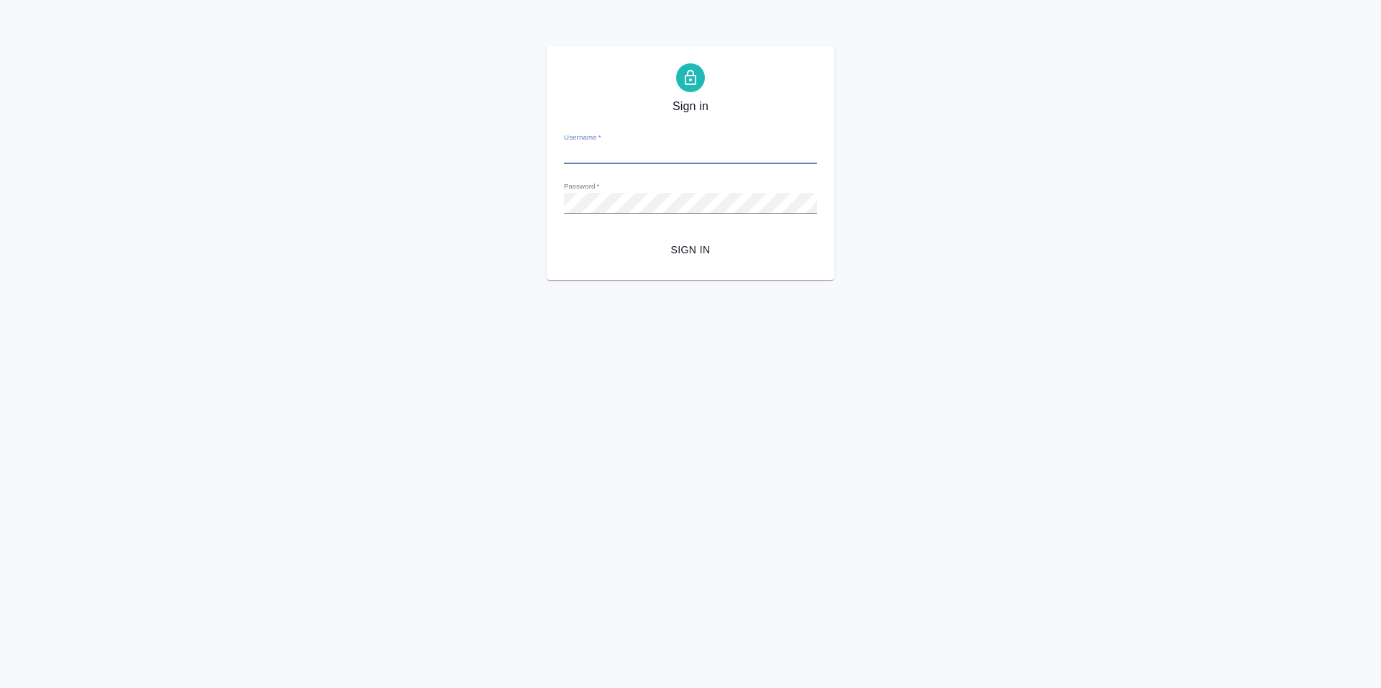
type input "[PERSON_NAME][EMAIL_ADDRESS][DOMAIN_NAME]"
click at [699, 248] on span "Sign in" at bounding box center [690, 250] width 230 height 18
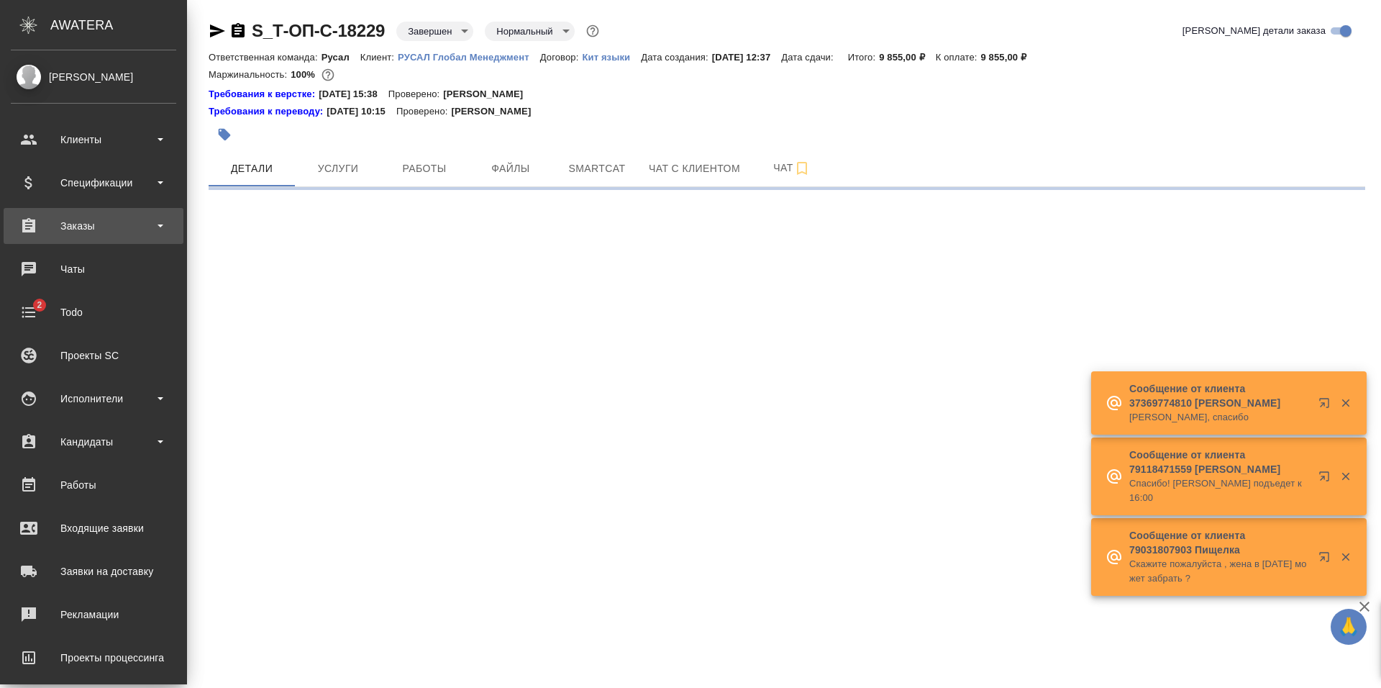
click at [106, 229] on div "Заказы" at bounding box center [93, 226] width 165 height 22
select select "RU"
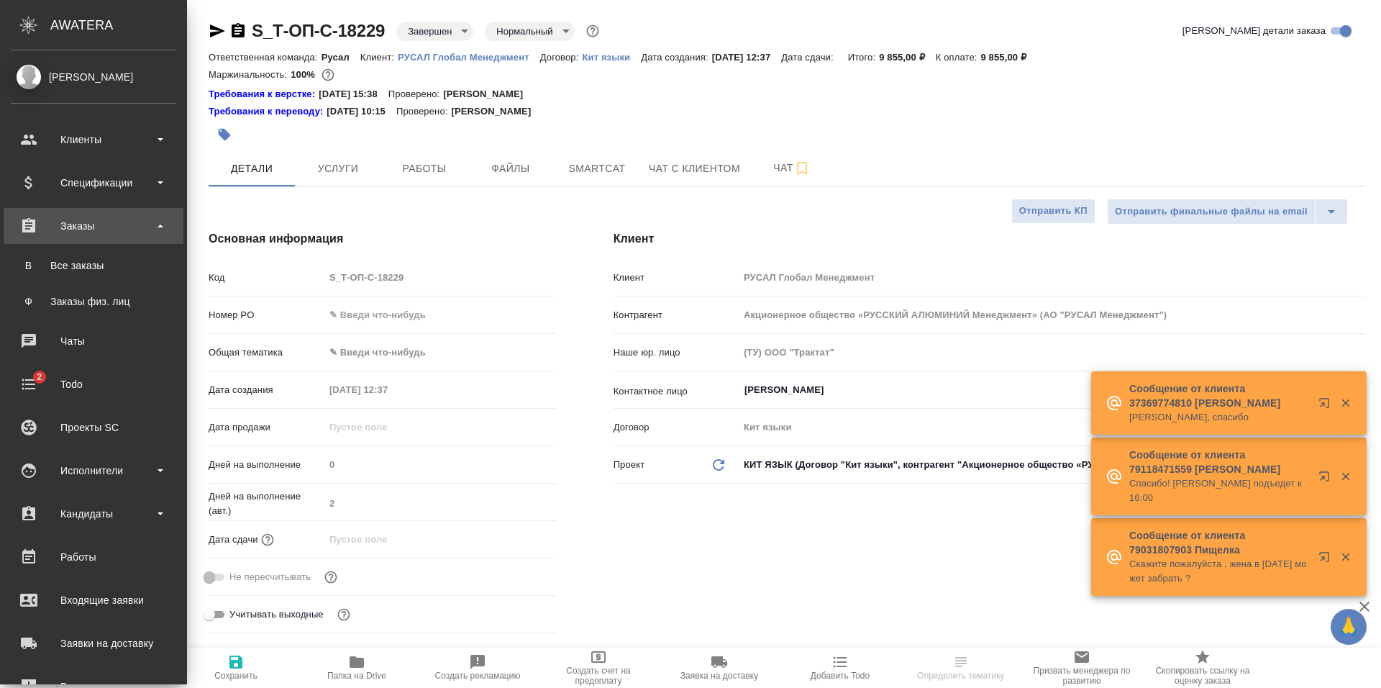
type textarea "x"
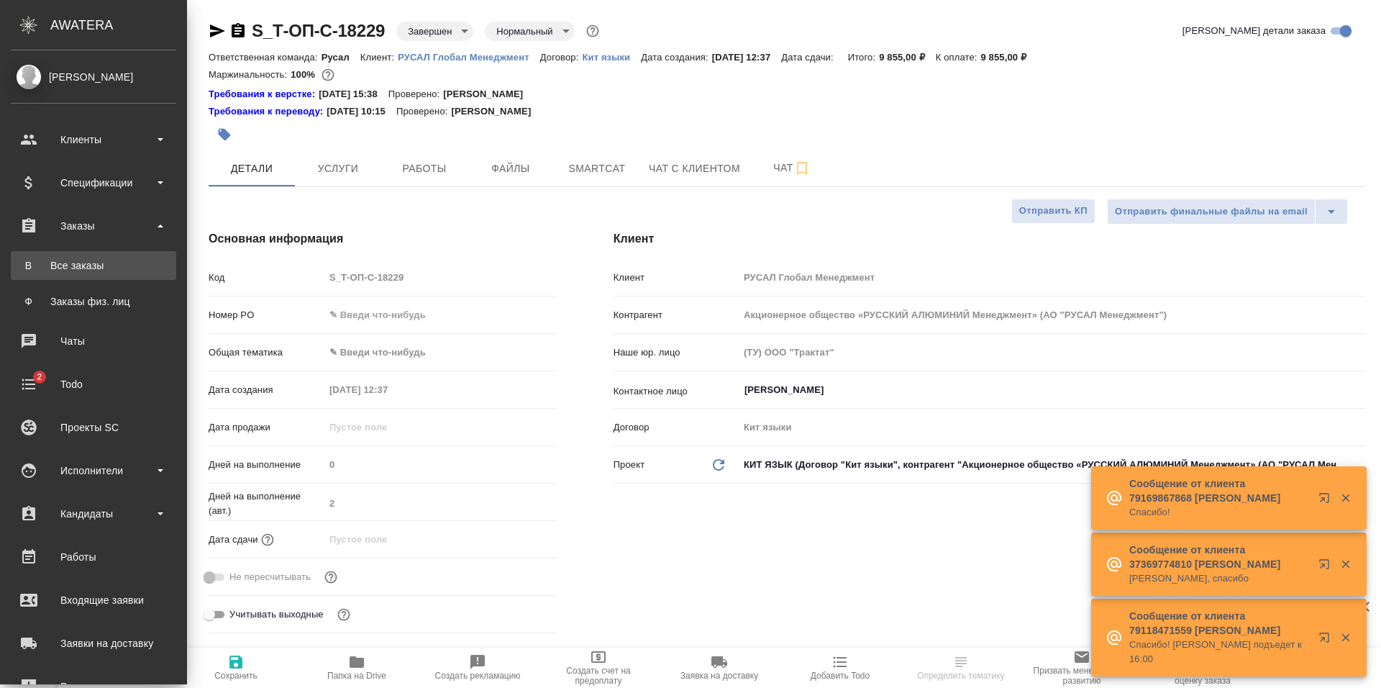
type textarea "x"
click at [106, 259] on div "Все заказы" at bounding box center [93, 265] width 151 height 14
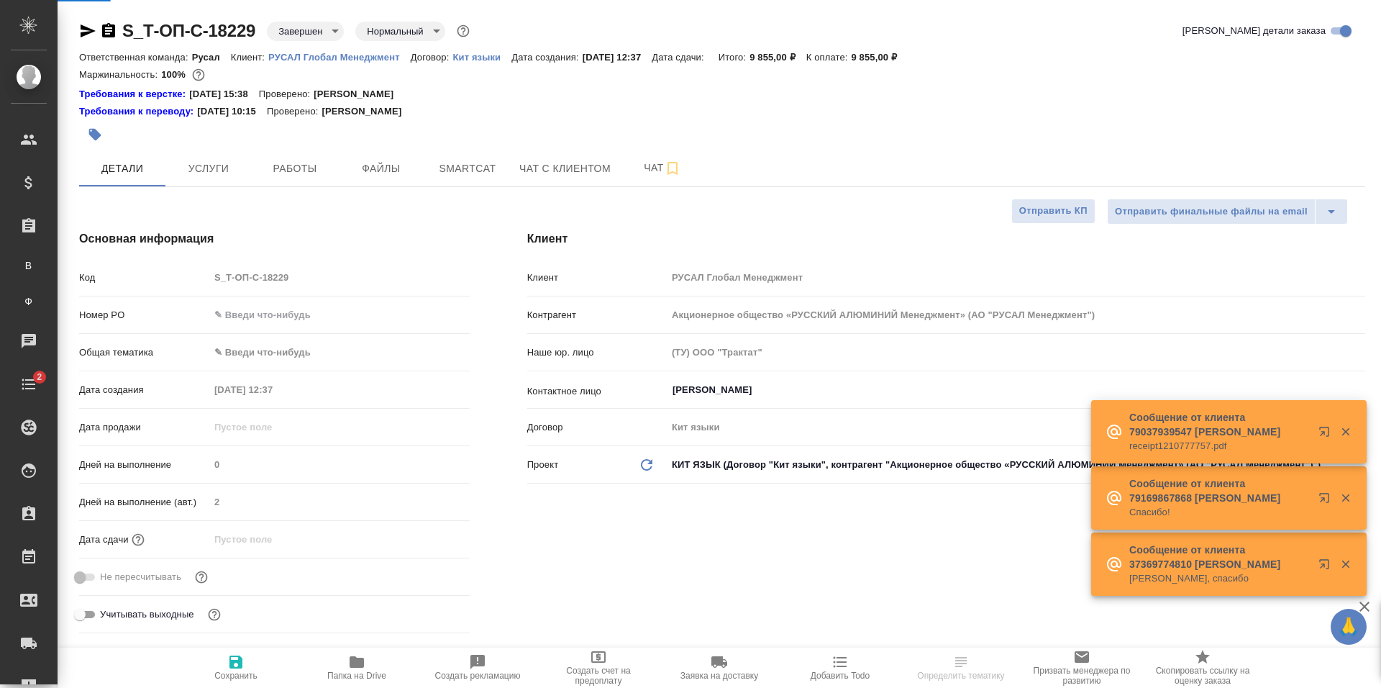
type textarea "x"
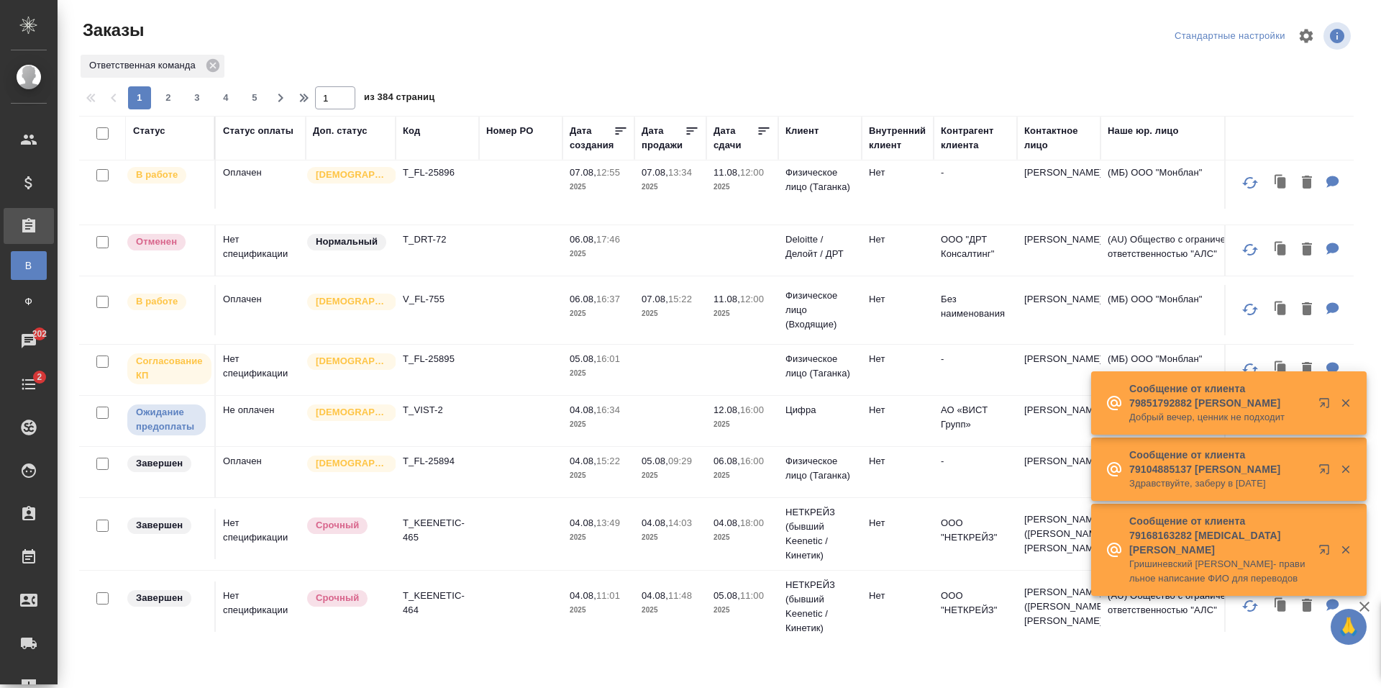
scroll to position [144, 0]
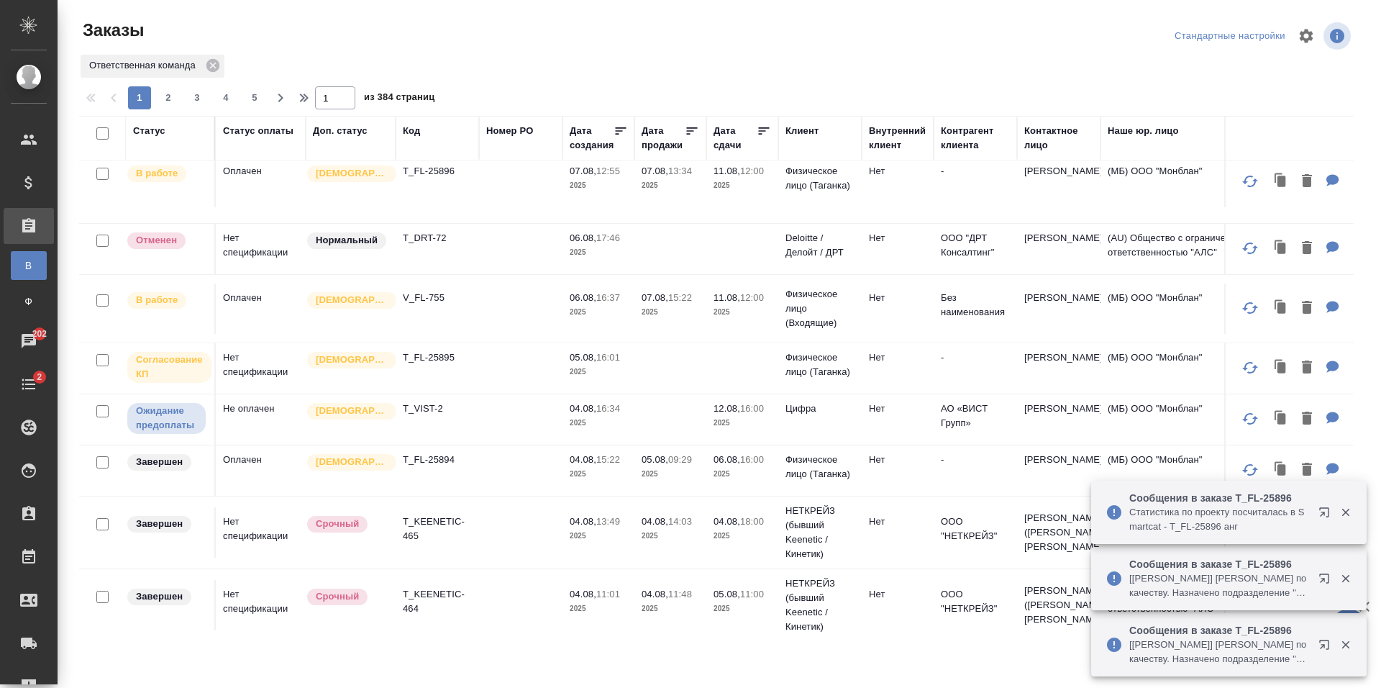
click at [485, 78] on td at bounding box center [520, 53] width 83 height 50
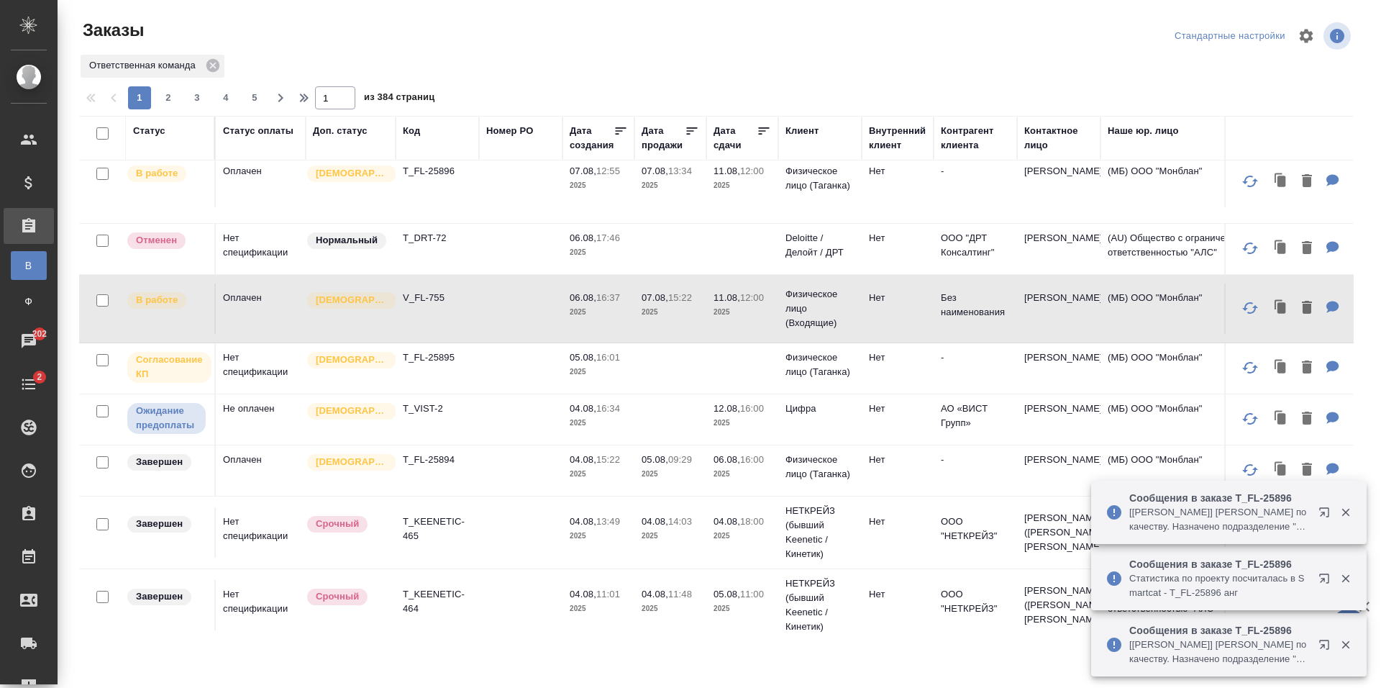
click at [485, 78] on td at bounding box center [520, 53] width 83 height 50
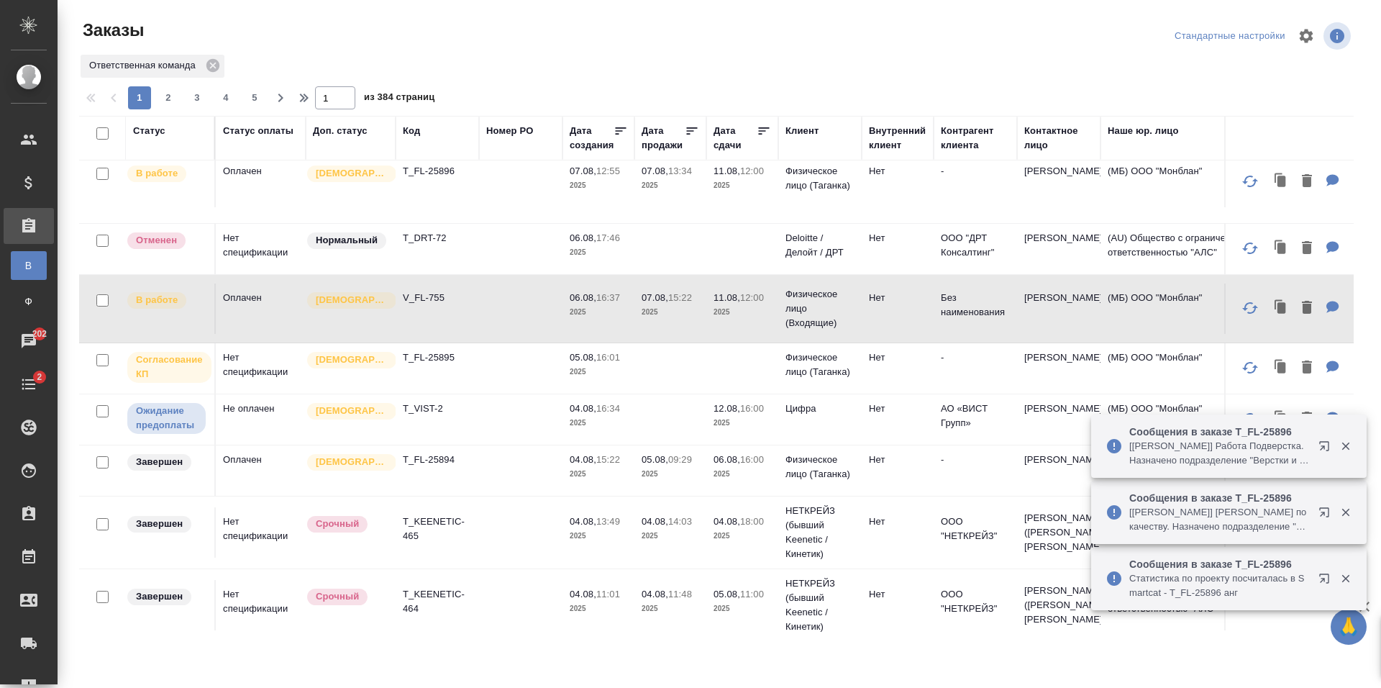
click at [485, 78] on td at bounding box center [520, 53] width 83 height 50
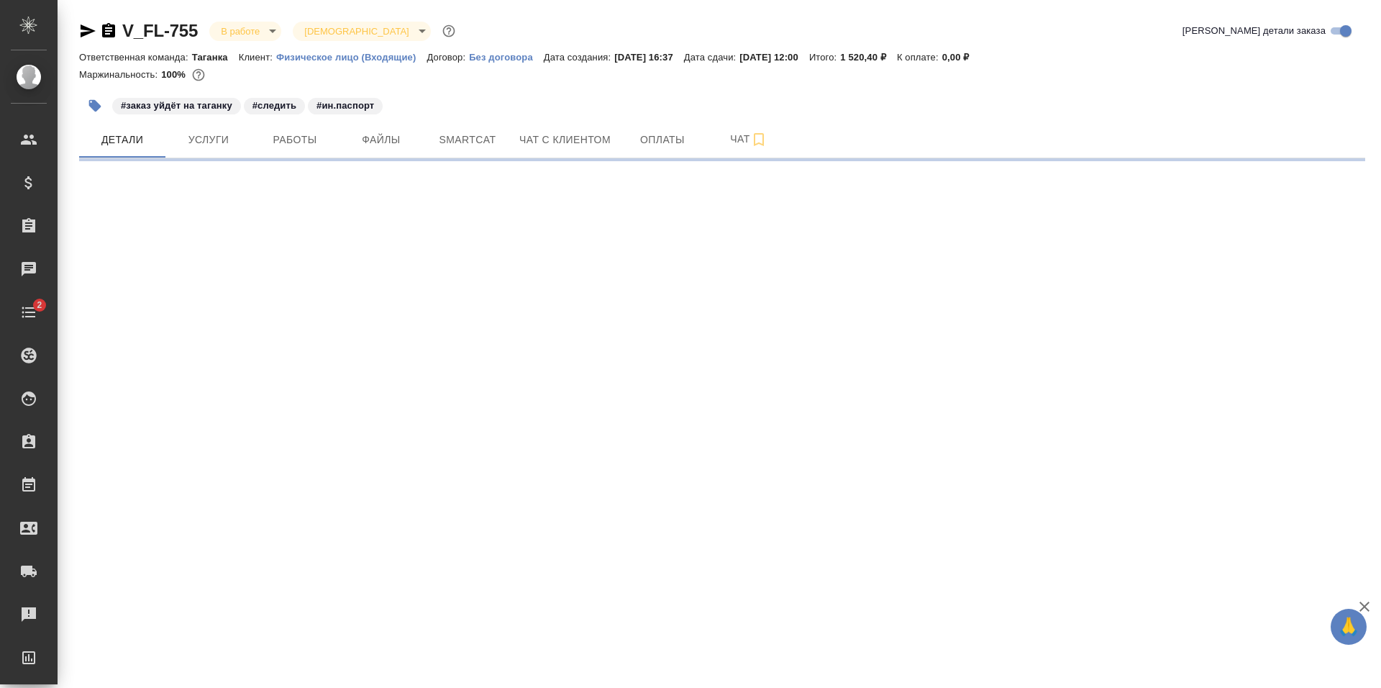
select select "RU"
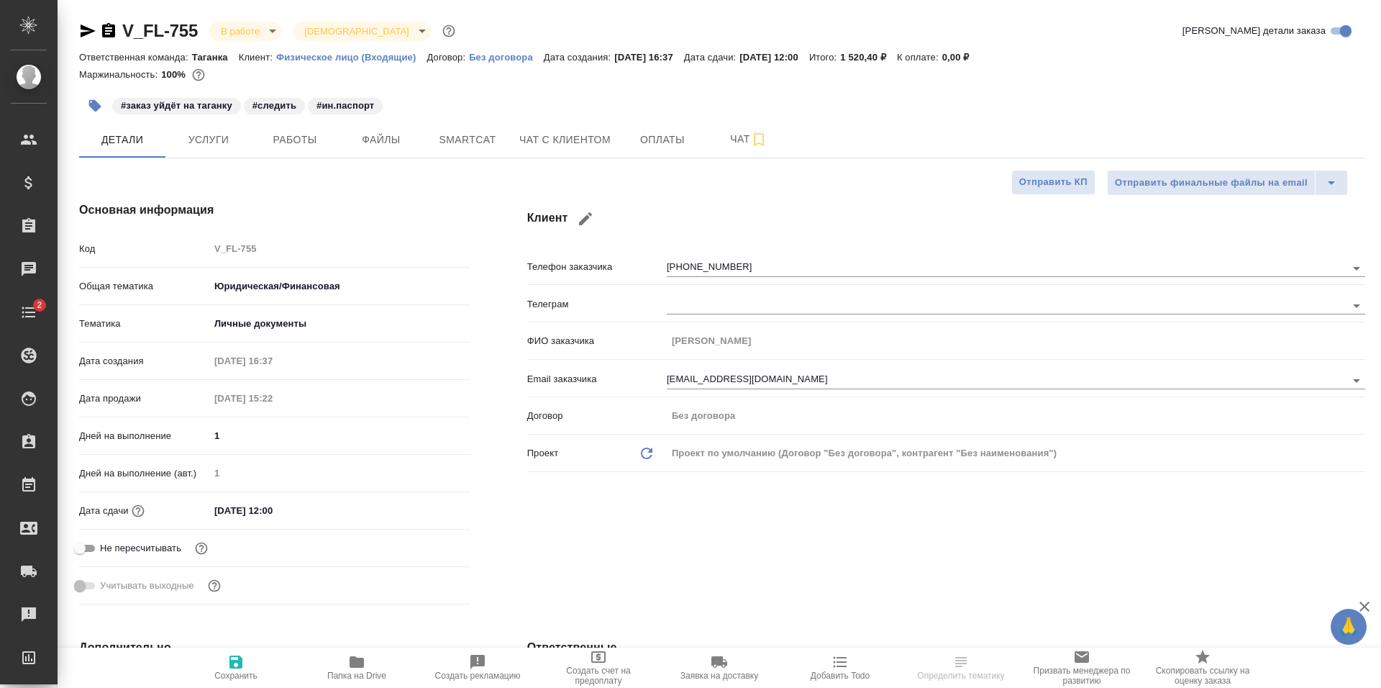
type textarea "x"
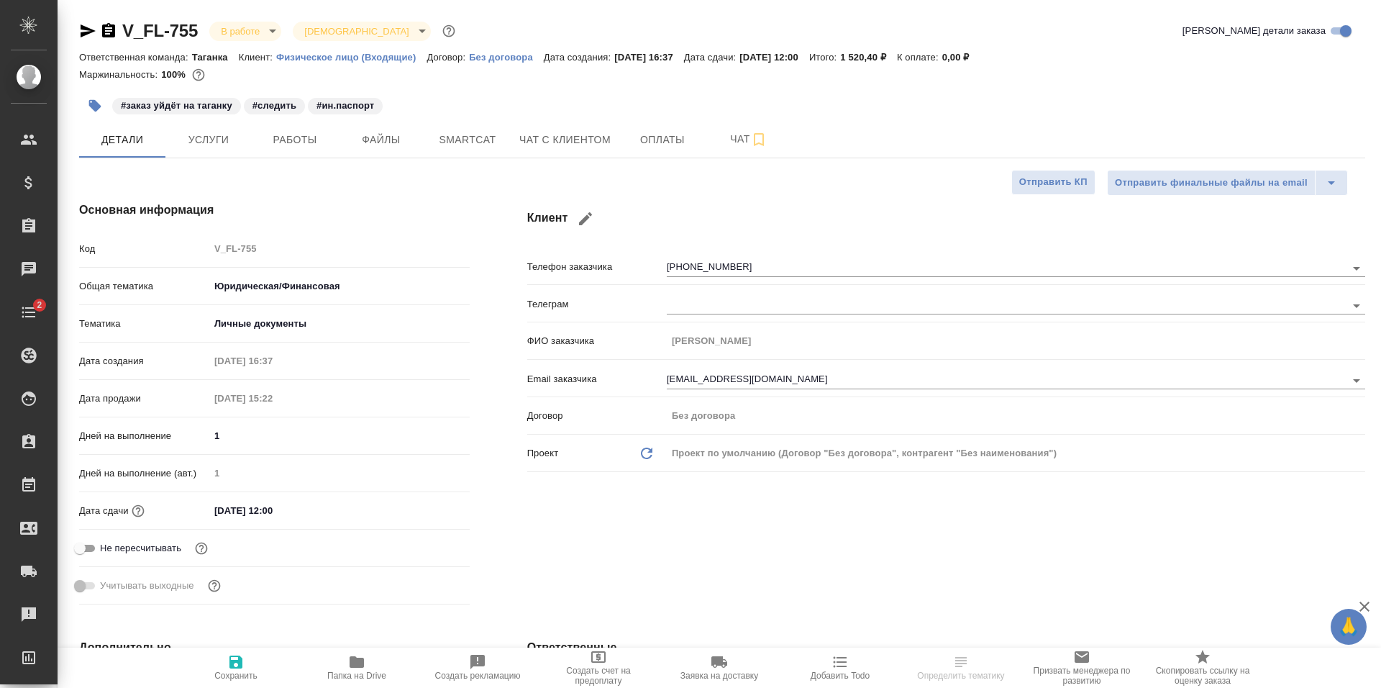
type textarea "x"
click at [550, 134] on span "Чат с клиентом" at bounding box center [564, 140] width 91 height 18
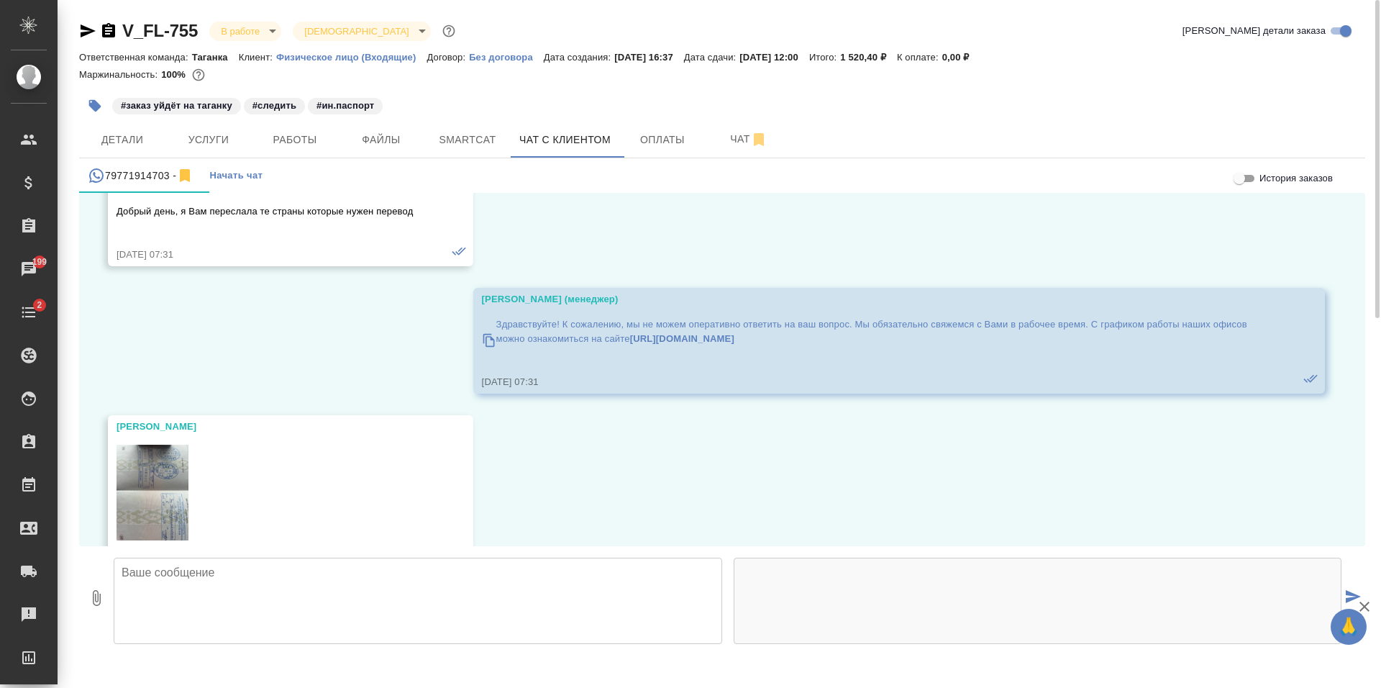
scroll to position [1722, 0]
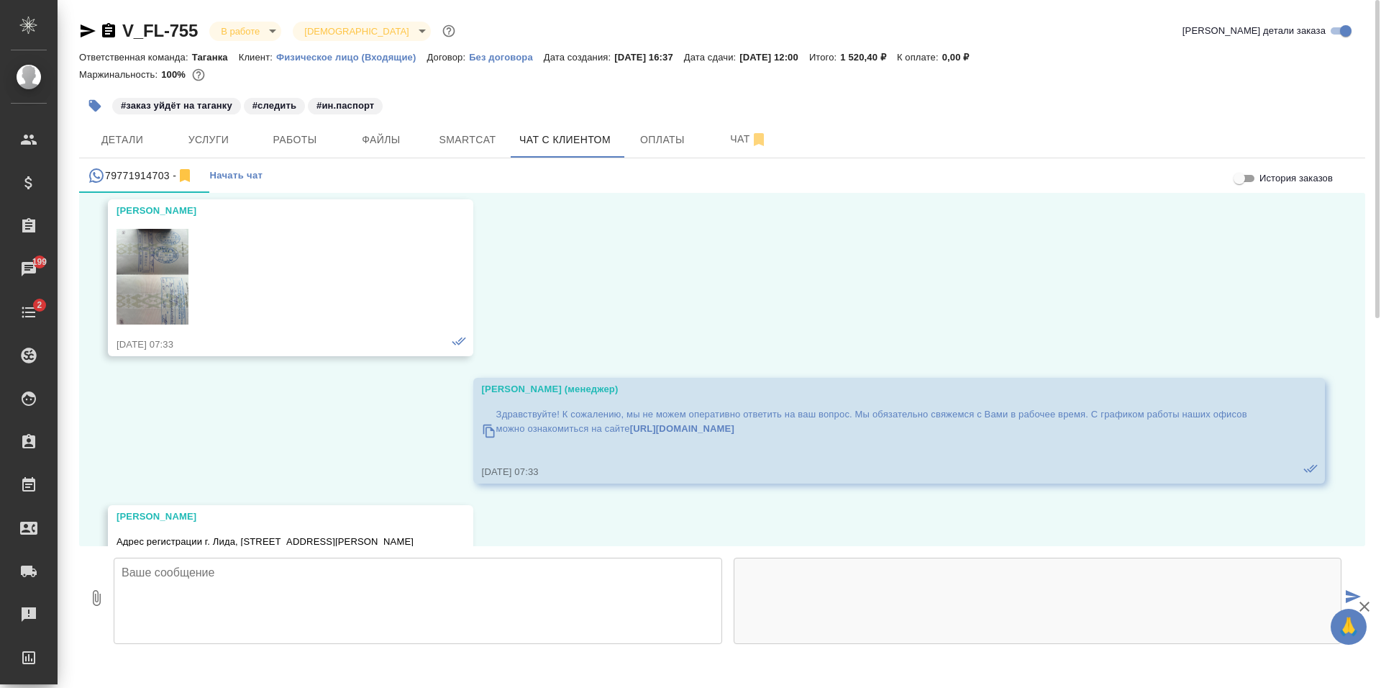
click at [153, 278] on img at bounding box center [153, 277] width 72 height 96
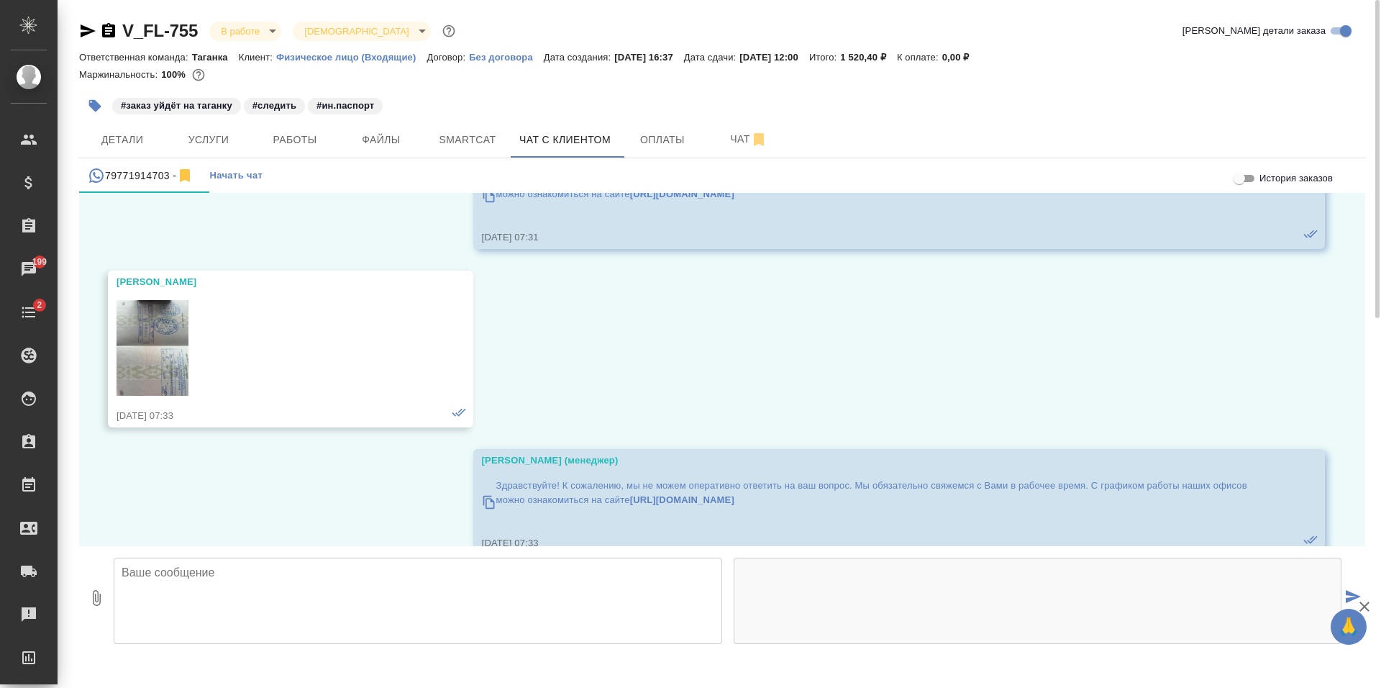
scroll to position [1651, 0]
click at [170, 346] on img at bounding box center [153, 349] width 72 height 96
click at [376, 145] on span "Файлы" at bounding box center [381, 140] width 69 height 18
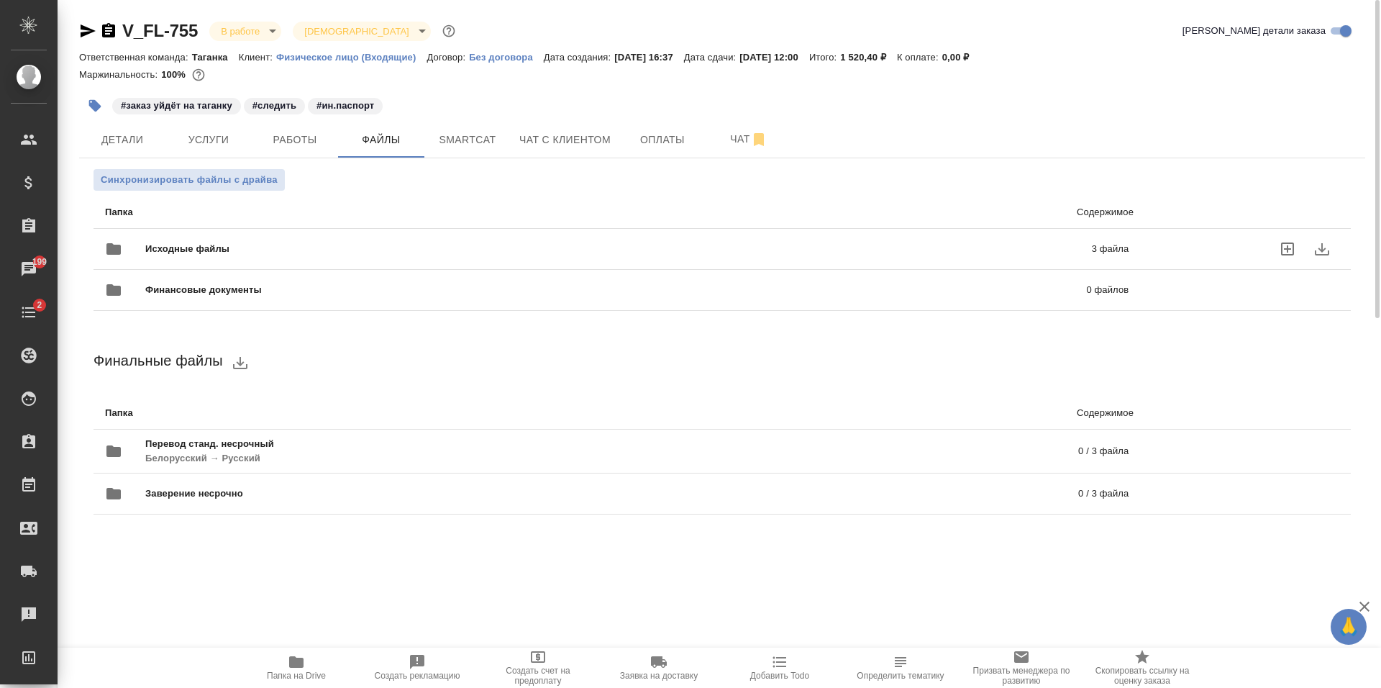
click at [247, 231] on div "Исходные файлы 3 файла" at bounding box center [617, 248] width 1052 height 63
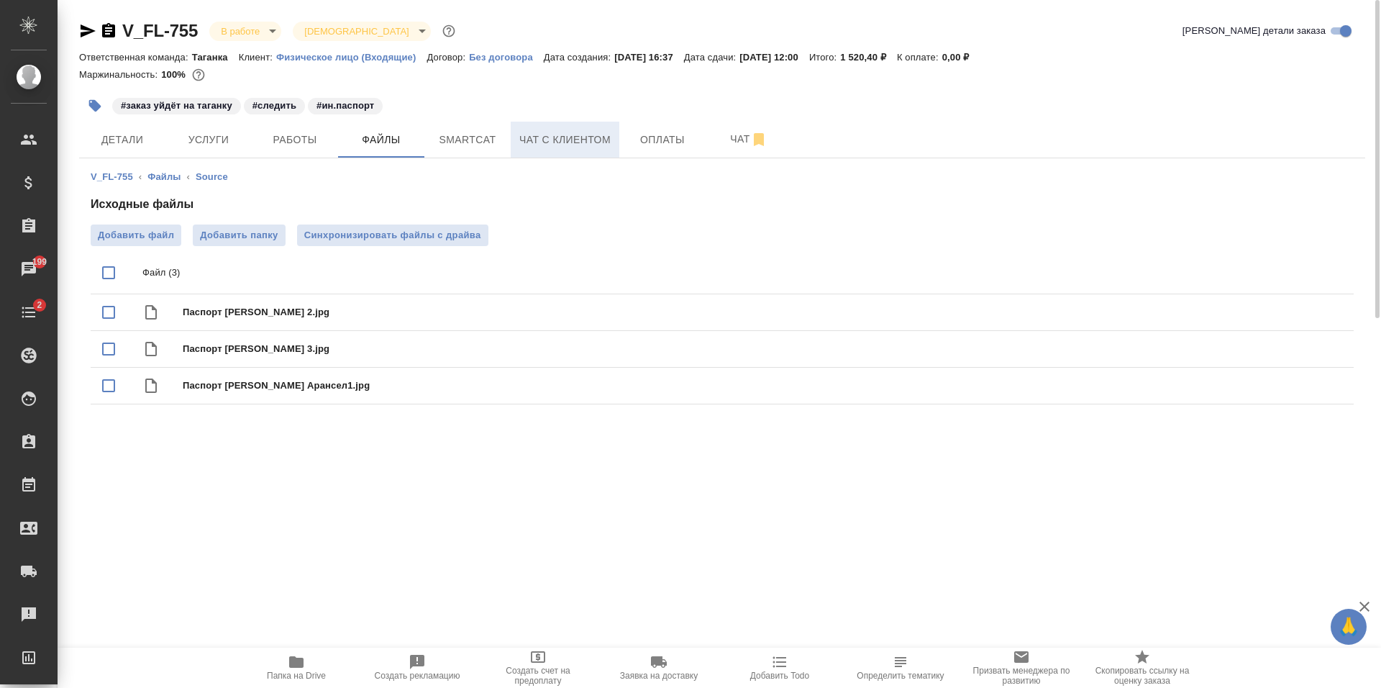
click at [547, 133] on span "Чат с клиентом" at bounding box center [564, 140] width 91 height 18
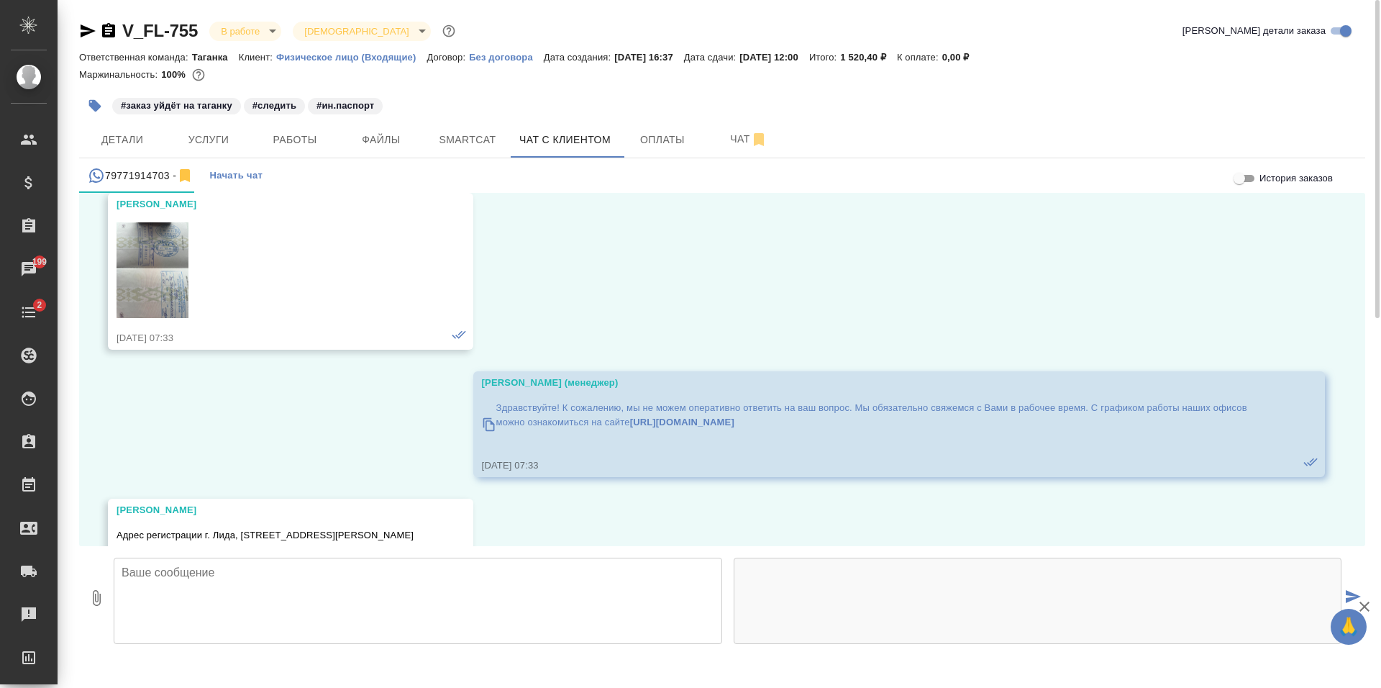
scroll to position [1722, 0]
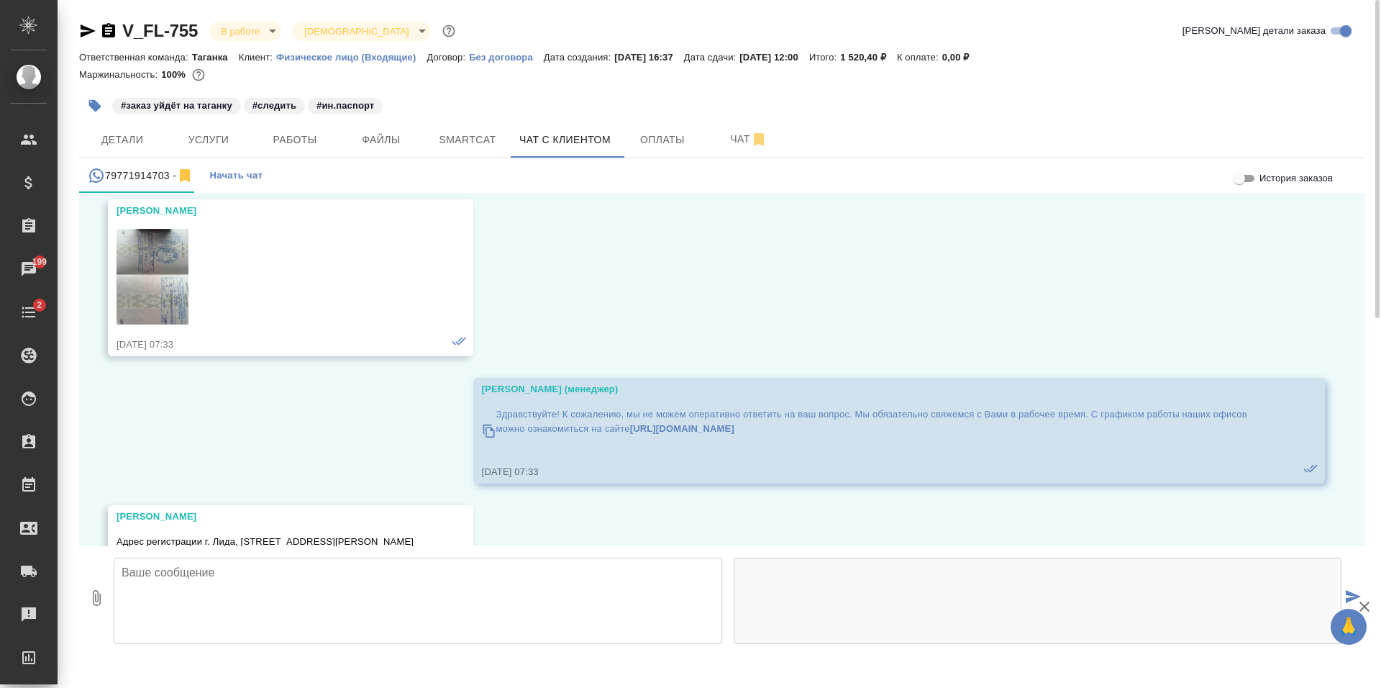
click at [159, 301] on img at bounding box center [153, 277] width 72 height 96
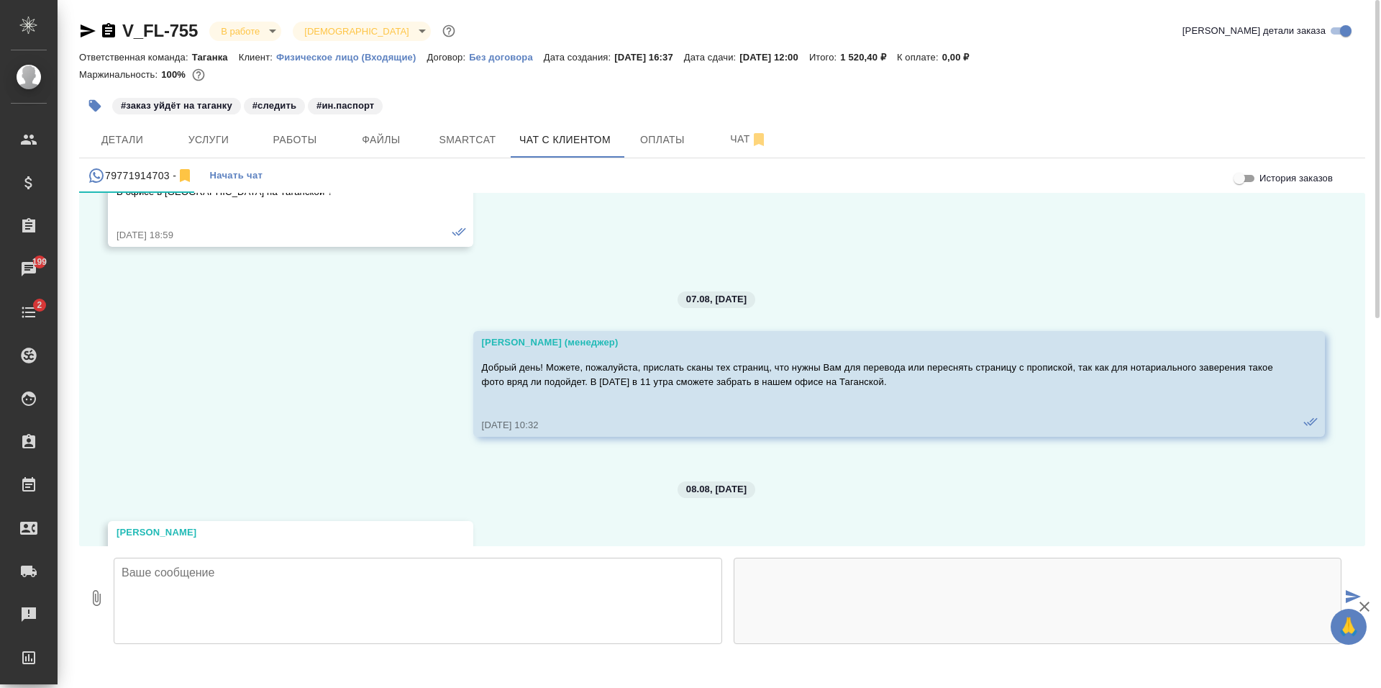
scroll to position [1147, 0]
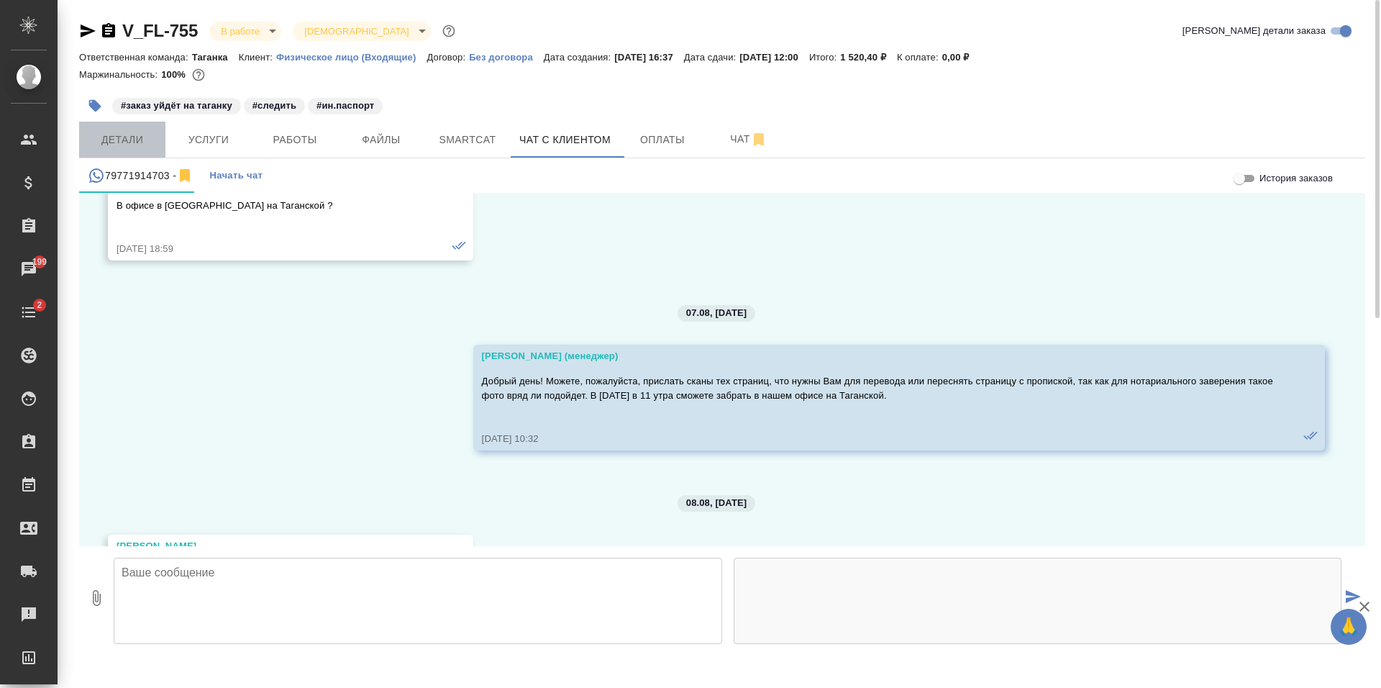
click at [98, 143] on span "Детали" at bounding box center [122, 140] width 69 height 18
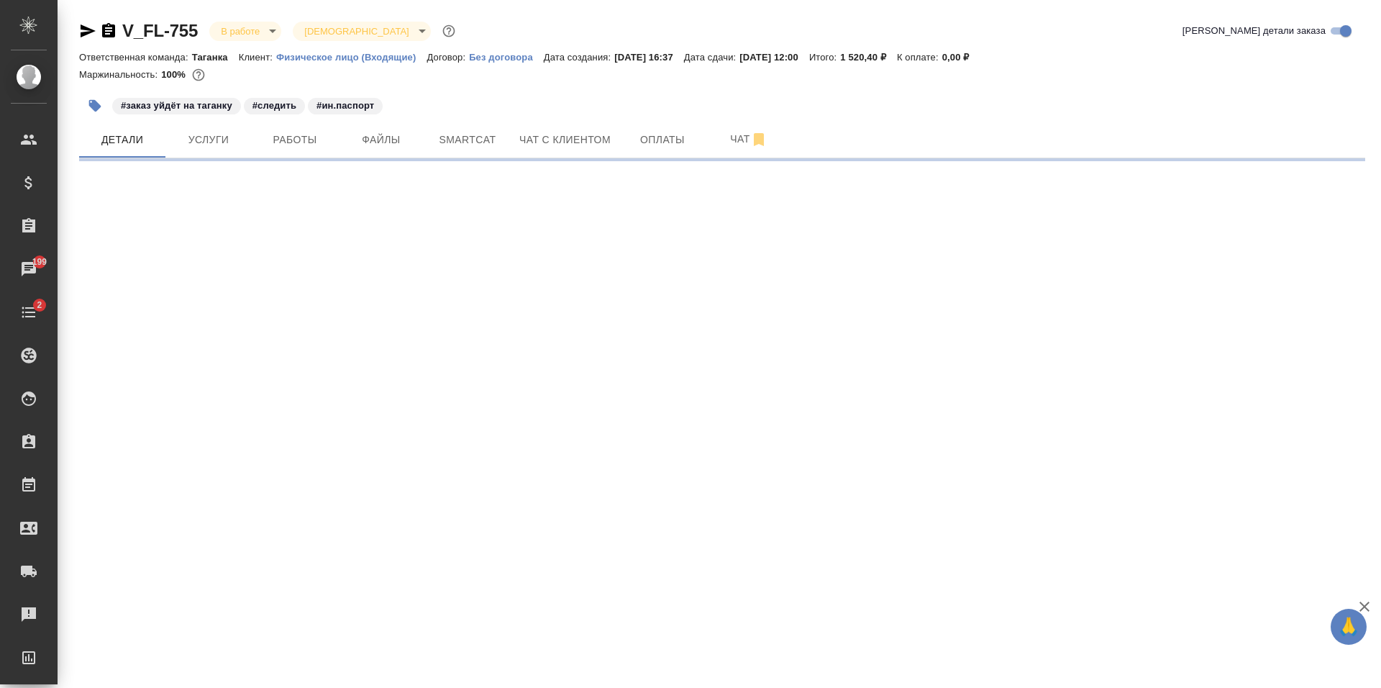
select select "RU"
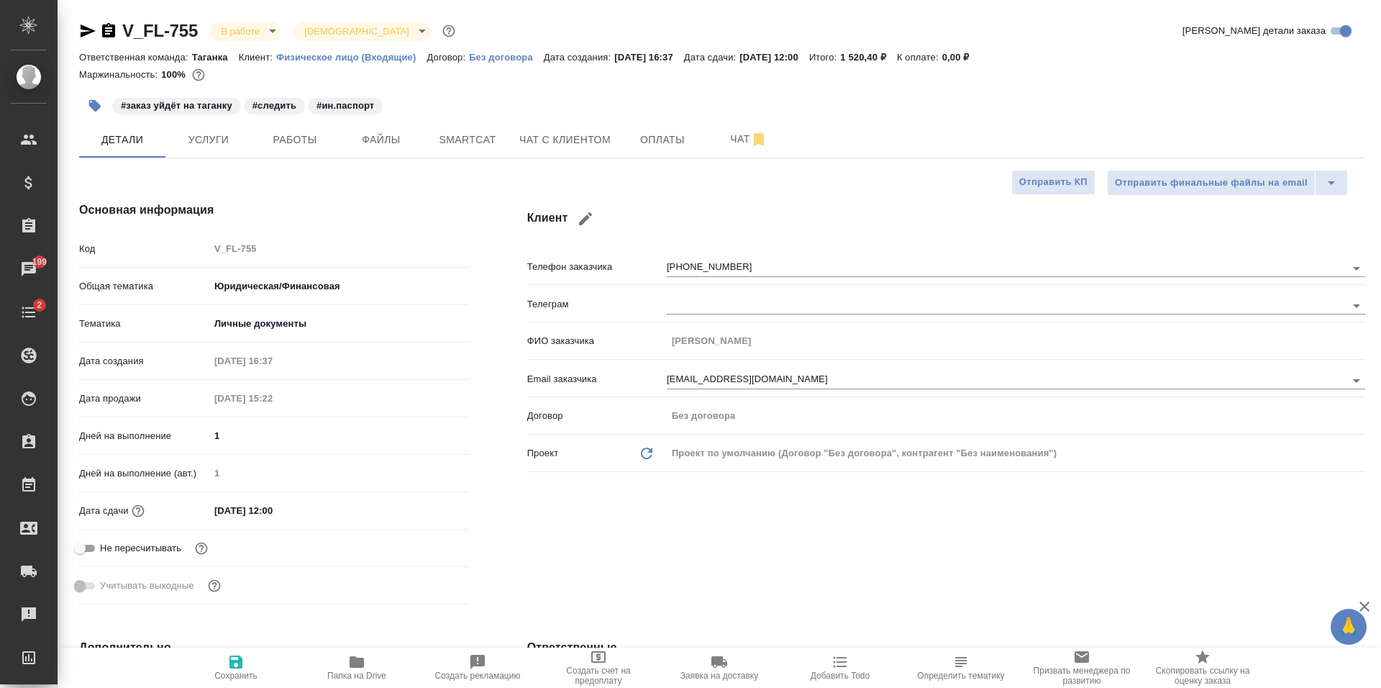
type textarea "x"
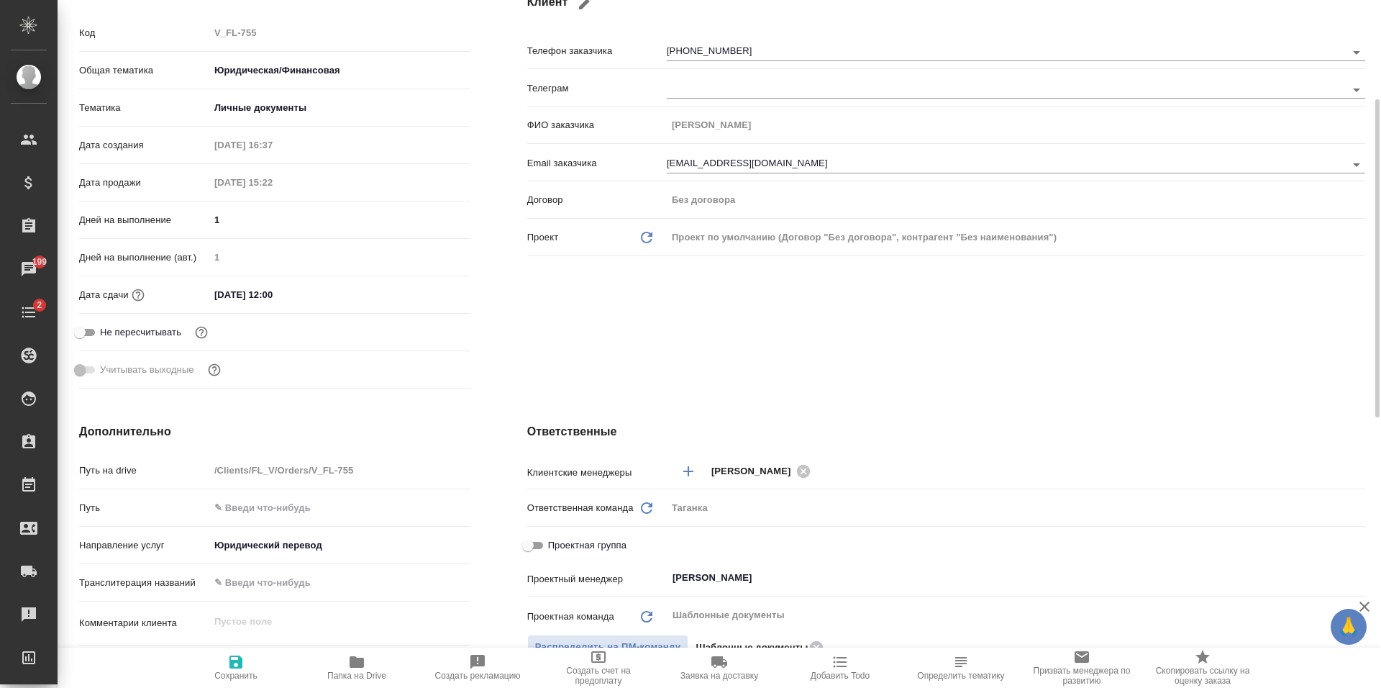
click at [283, 298] on input "11.08.2025 12:00" at bounding box center [272, 294] width 126 height 21
click at [428, 301] on icon "button" at bounding box center [427, 293] width 17 height 17
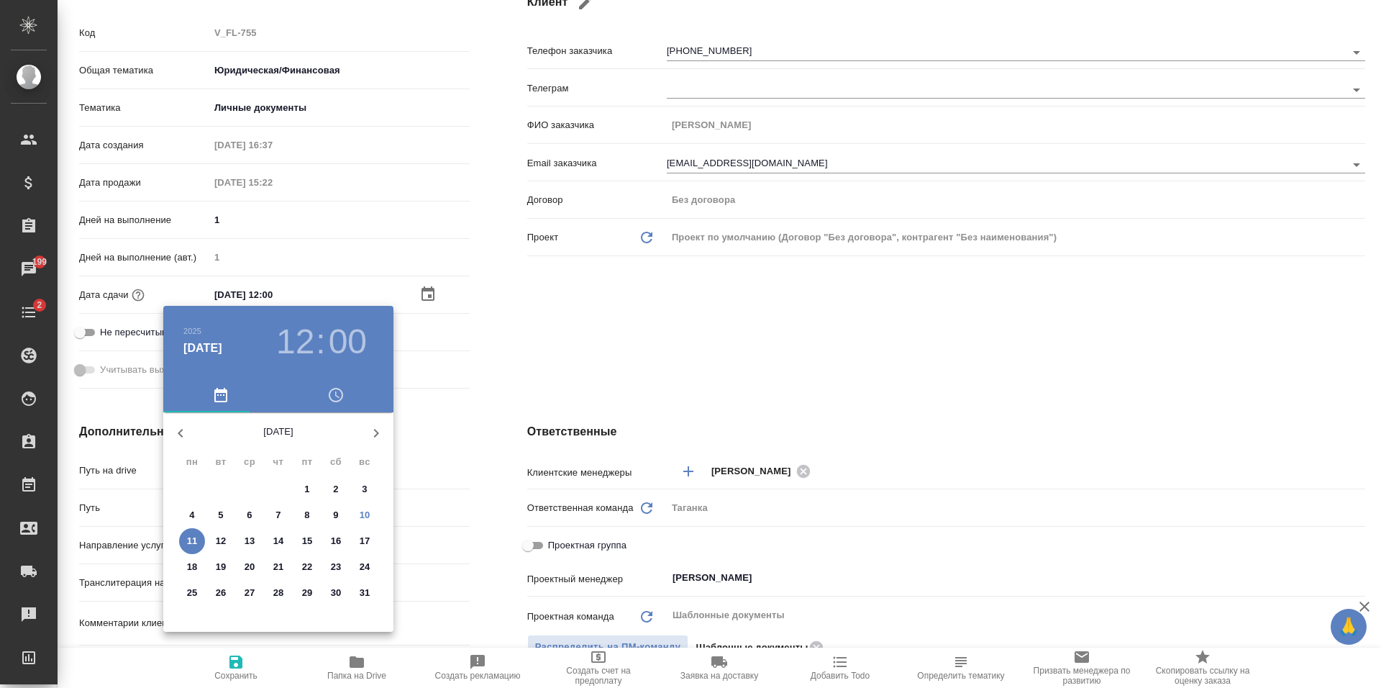
click at [191, 545] on p "11" at bounding box center [192, 541] width 11 height 14
type textarea "x"
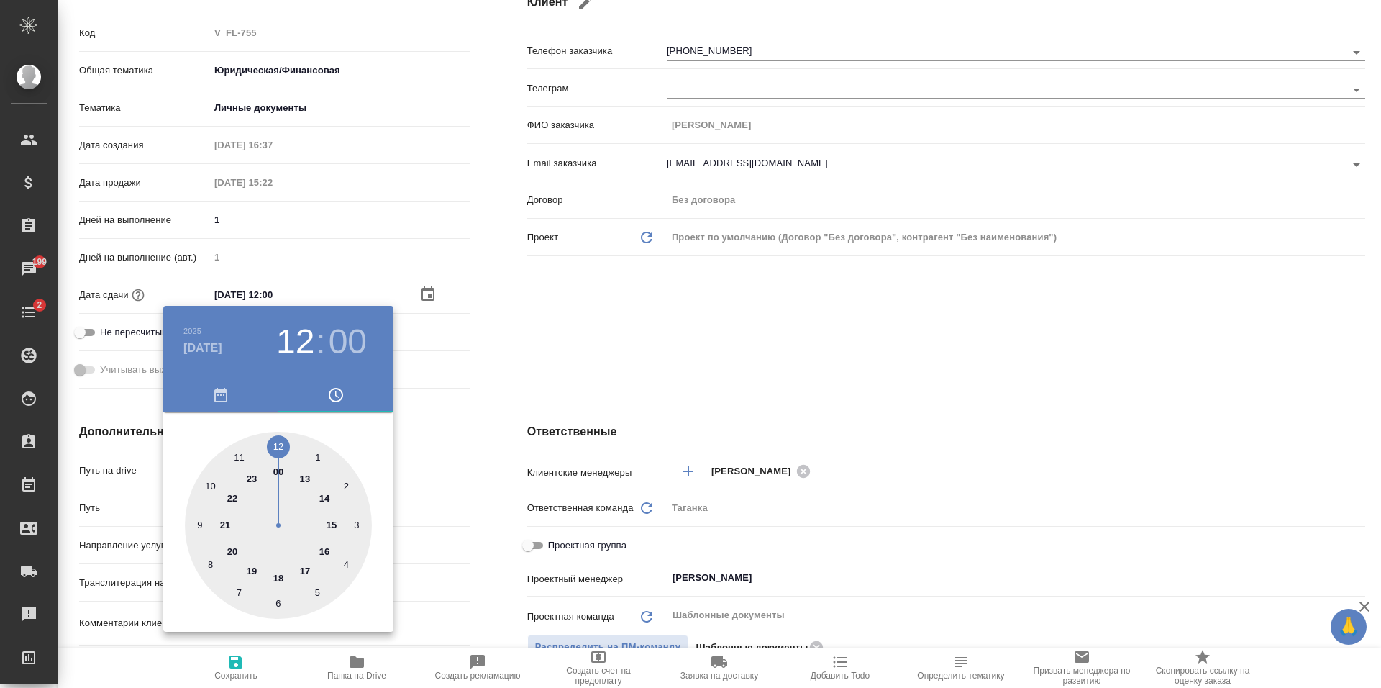
click at [212, 490] on div at bounding box center [278, 525] width 187 height 187
type input "11.08.2025 10:00"
type textarea "x"
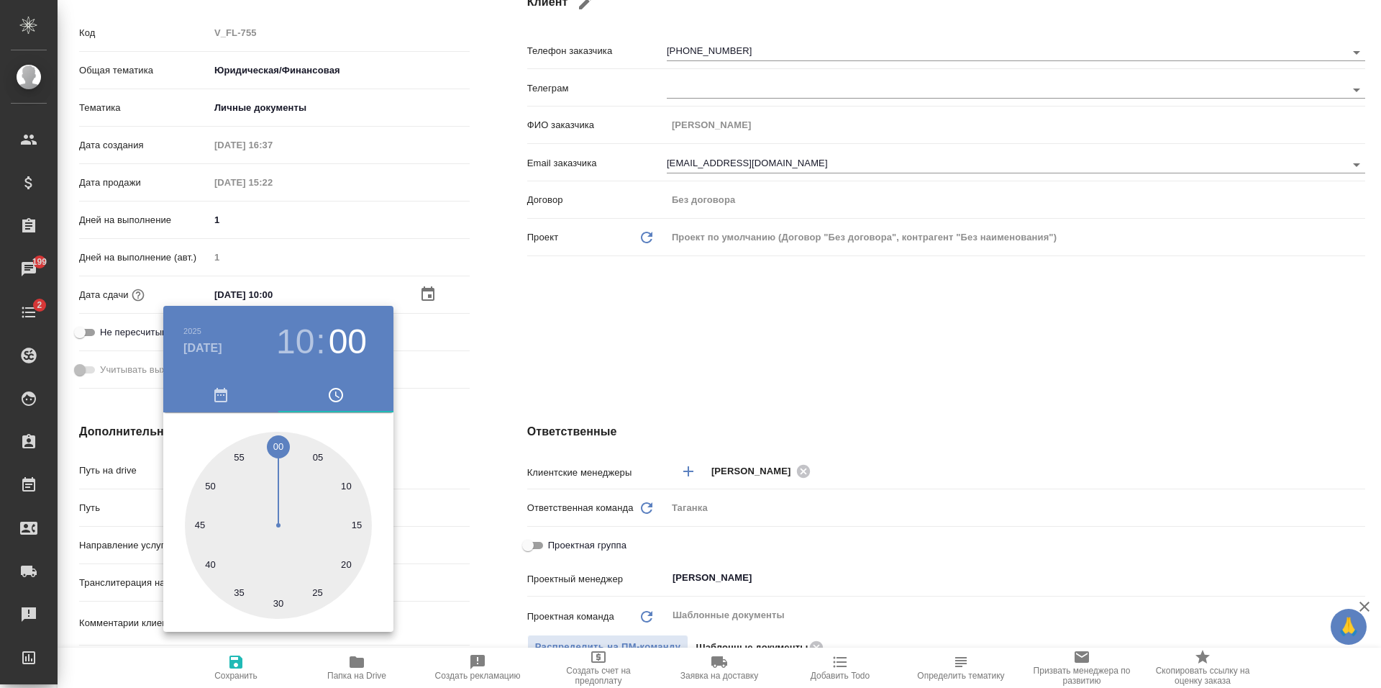
click at [583, 337] on div at bounding box center [690, 344] width 1381 height 688
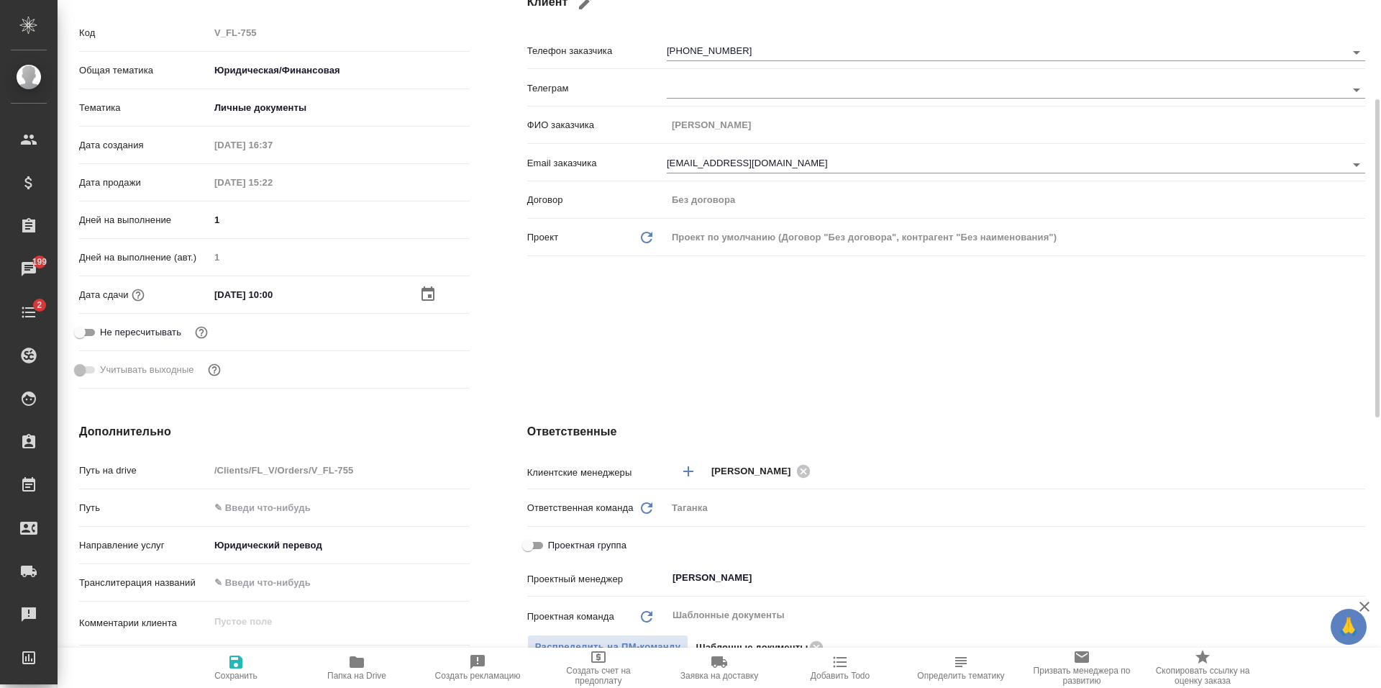
click at [239, 666] on icon "button" at bounding box center [235, 661] width 13 height 13
type textarea "x"
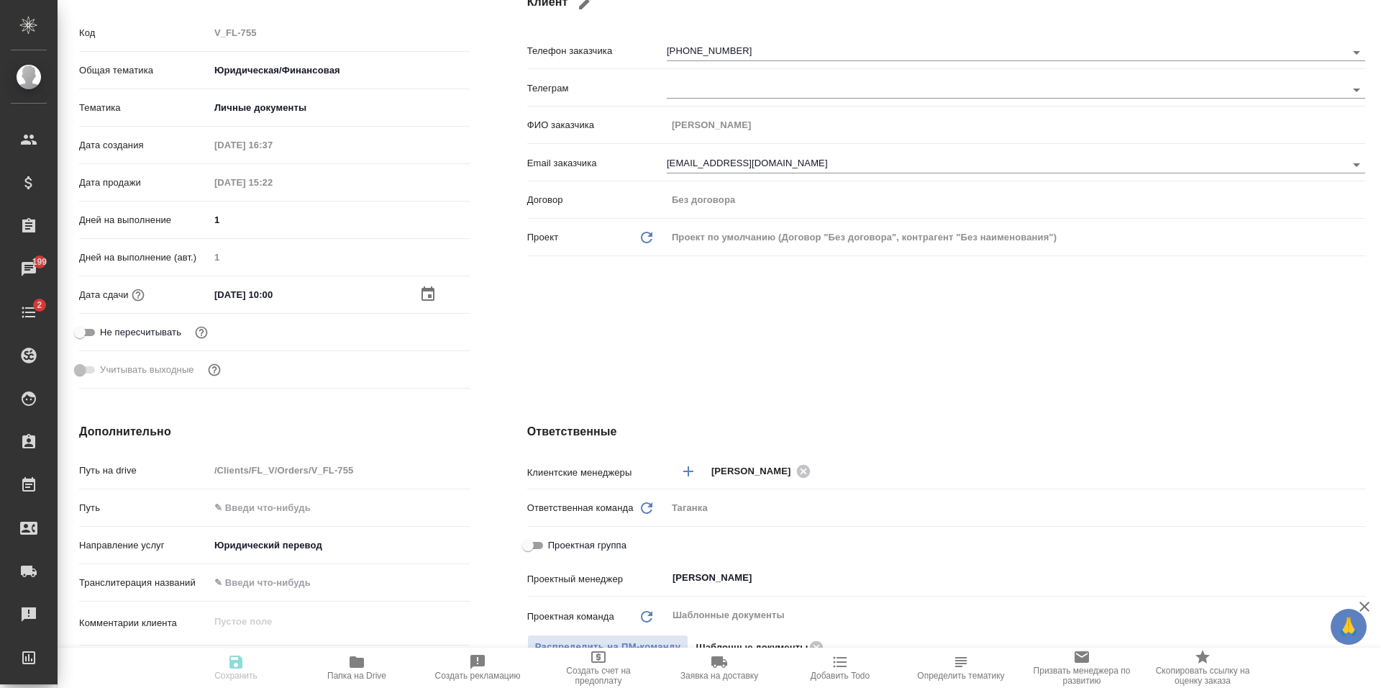
type textarea "x"
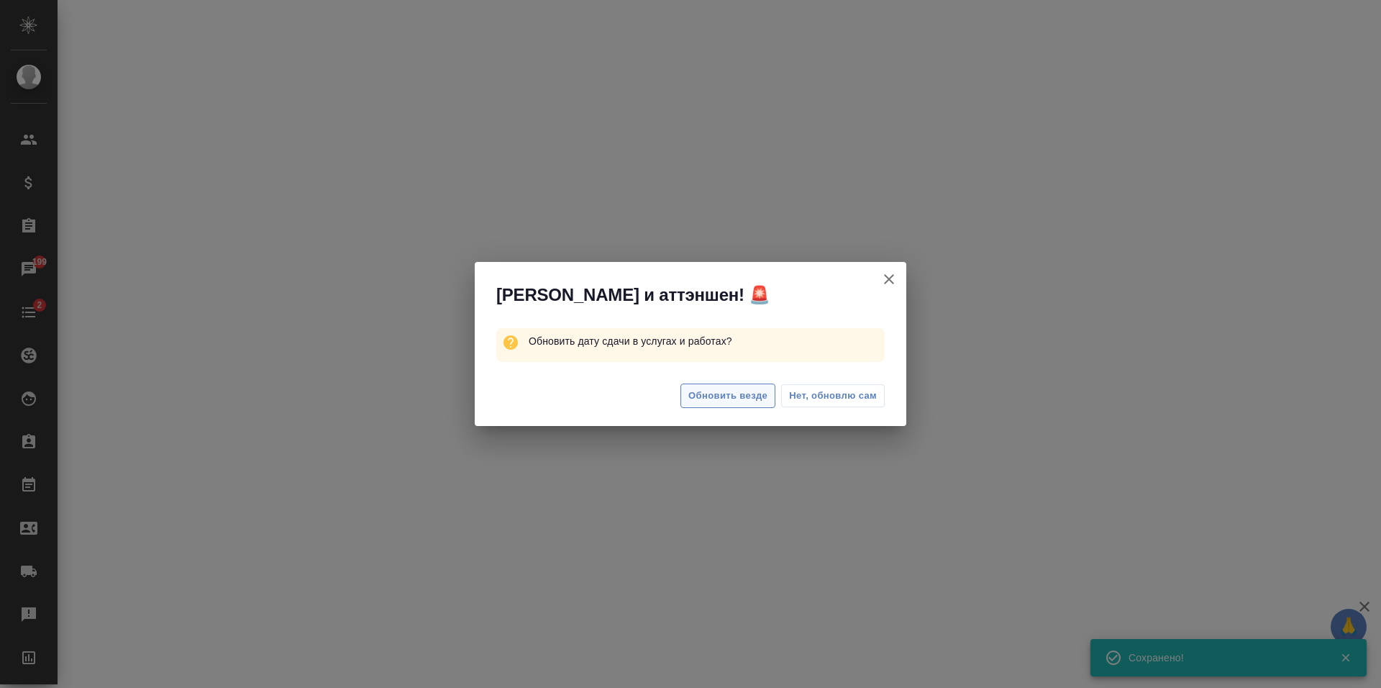
click at [729, 383] on button "Обновить везде" at bounding box center [727, 395] width 95 height 25
select select "RU"
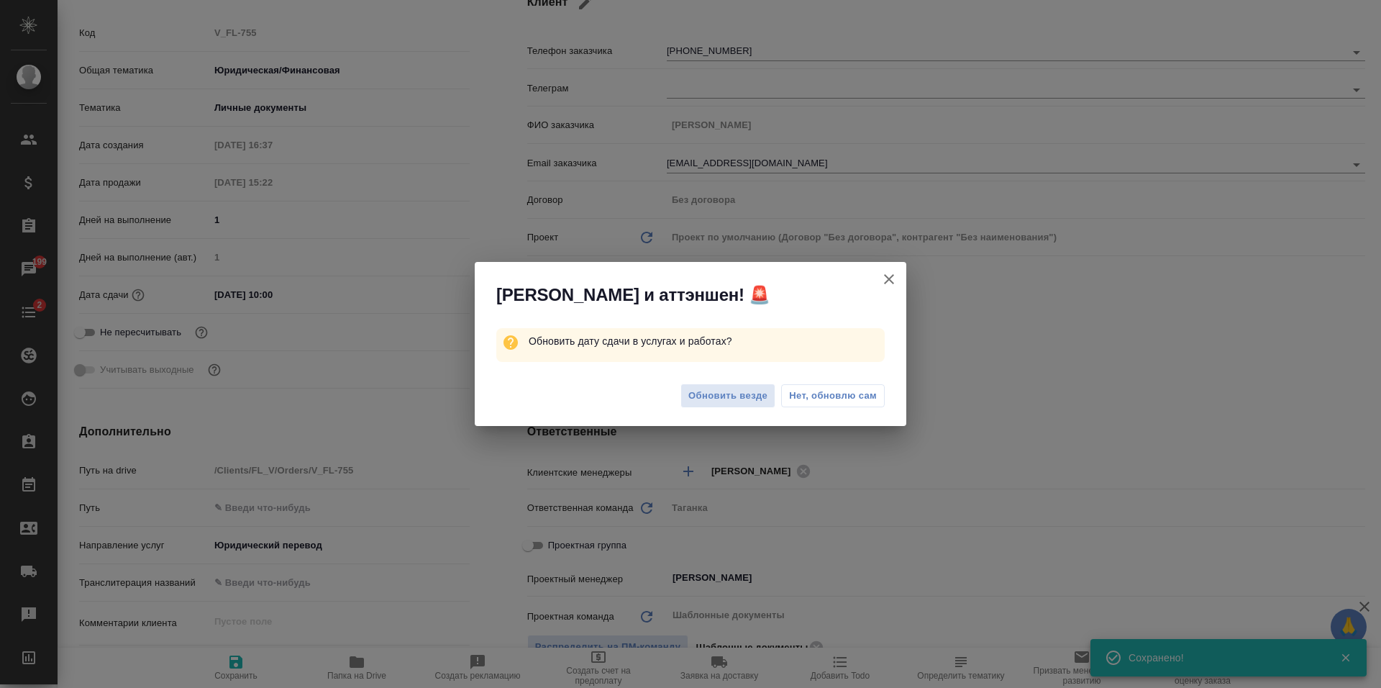
type textarea "x"
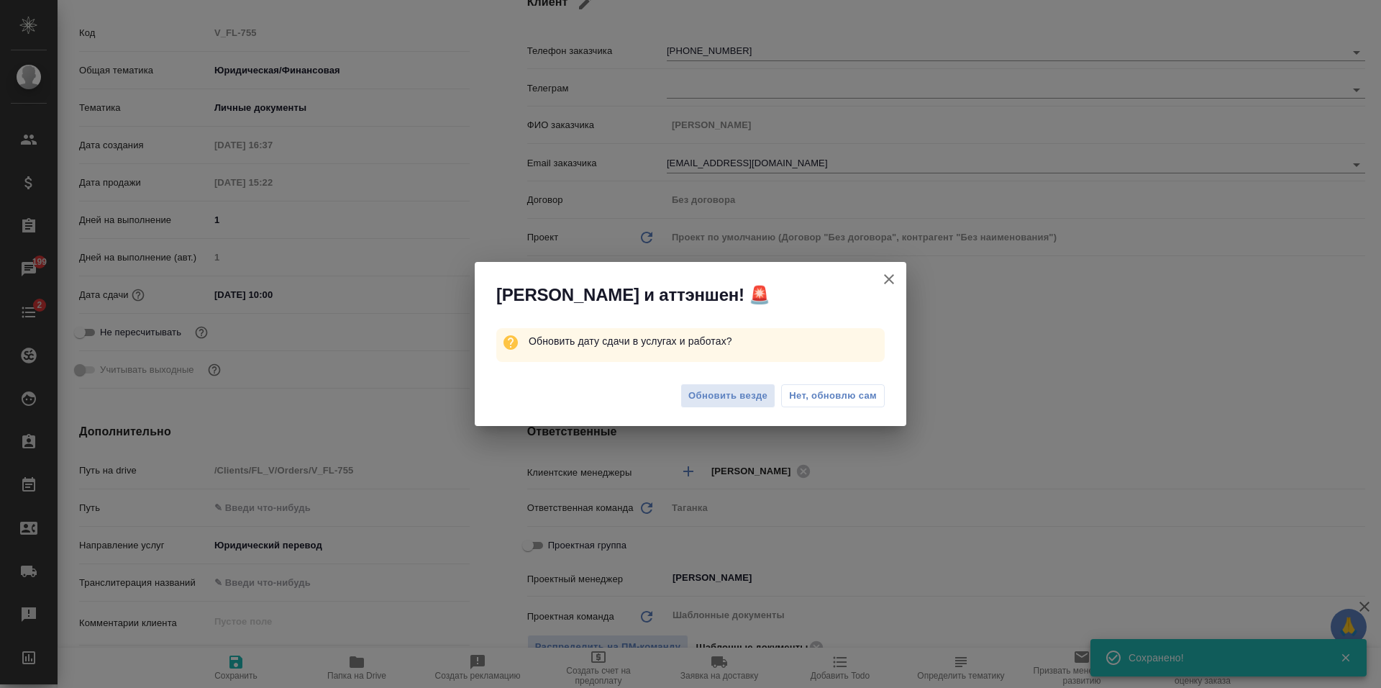
type textarea "x"
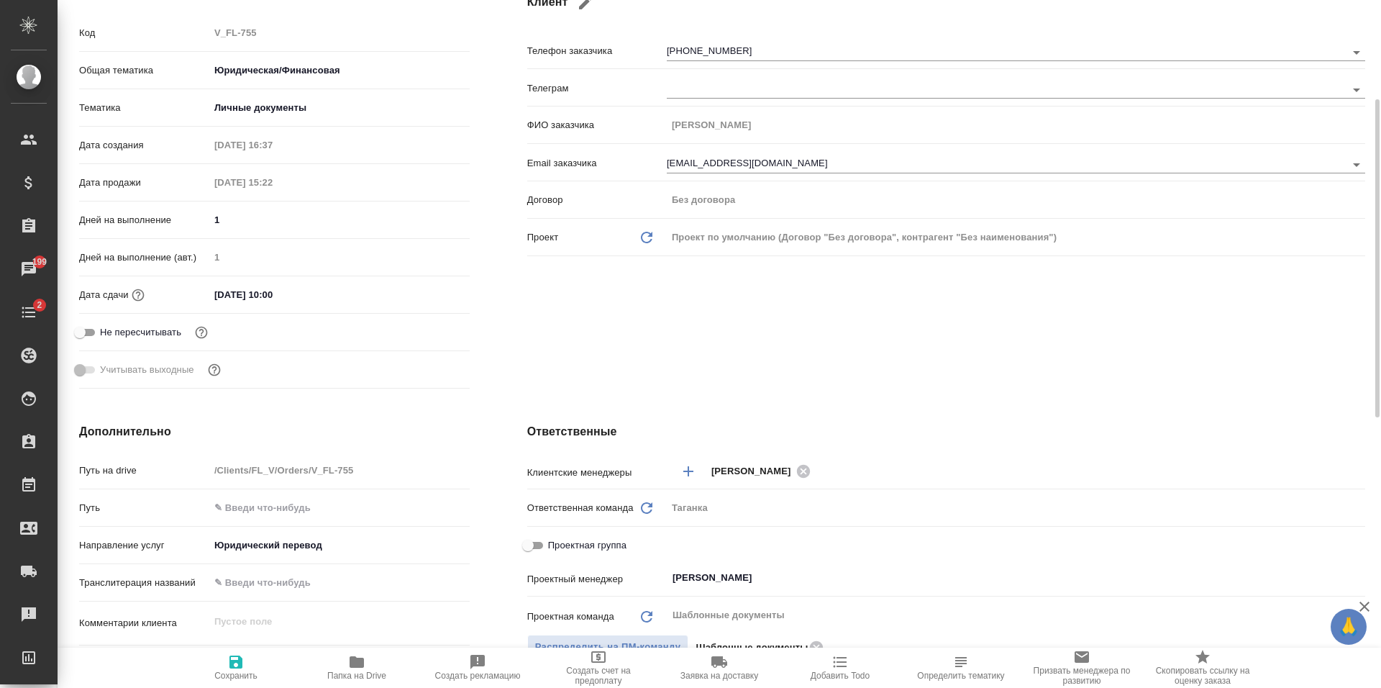
type textarea "x"
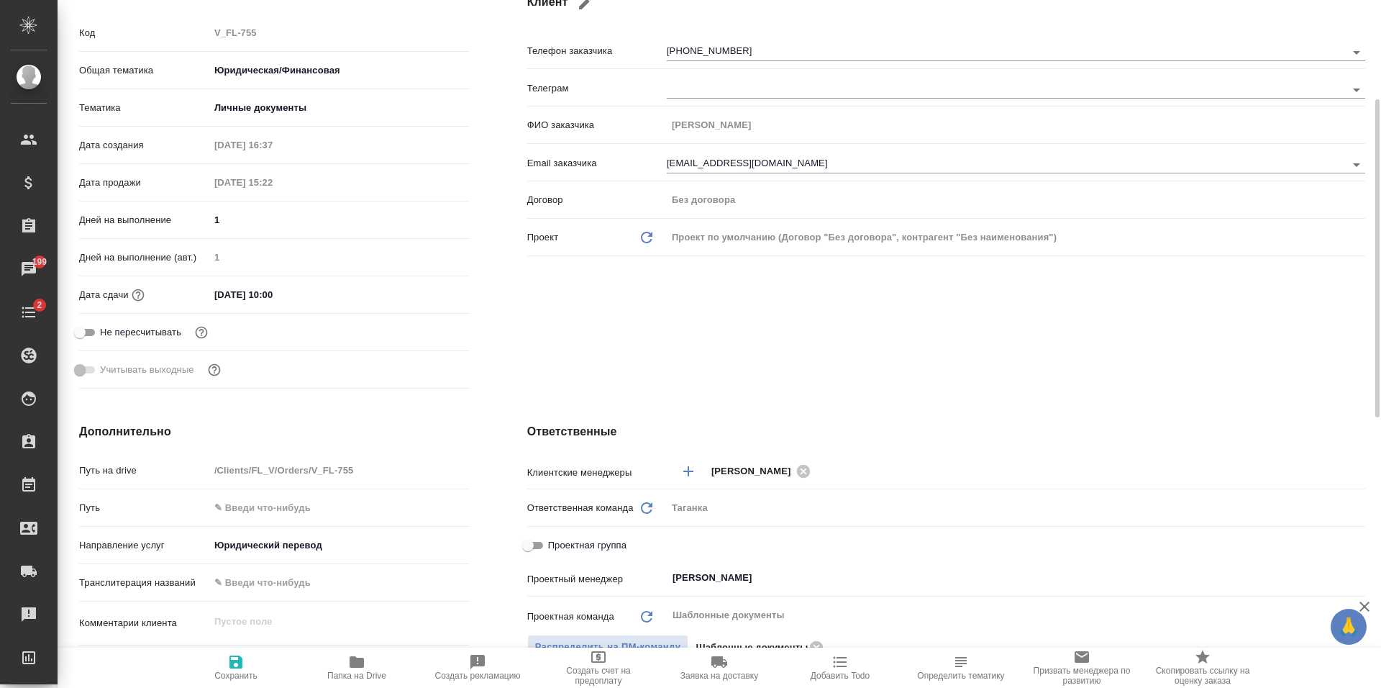
type textarea "x"
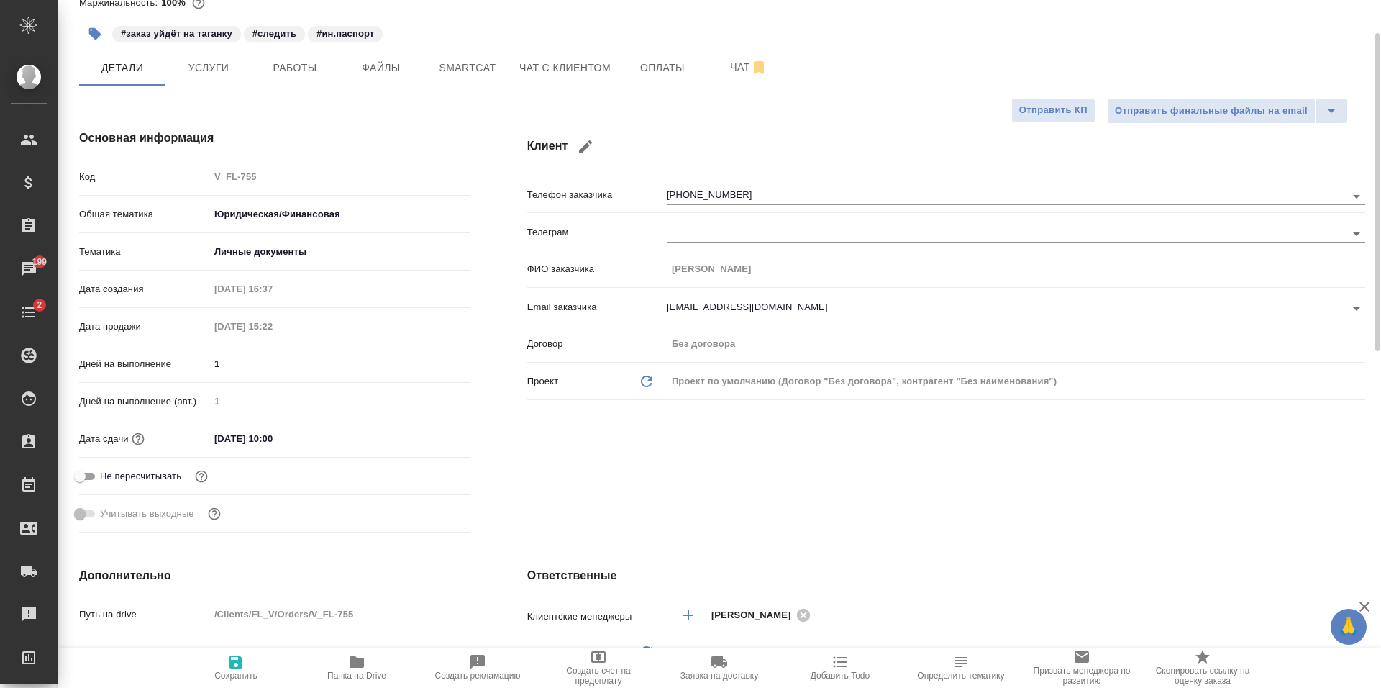
scroll to position [0, 0]
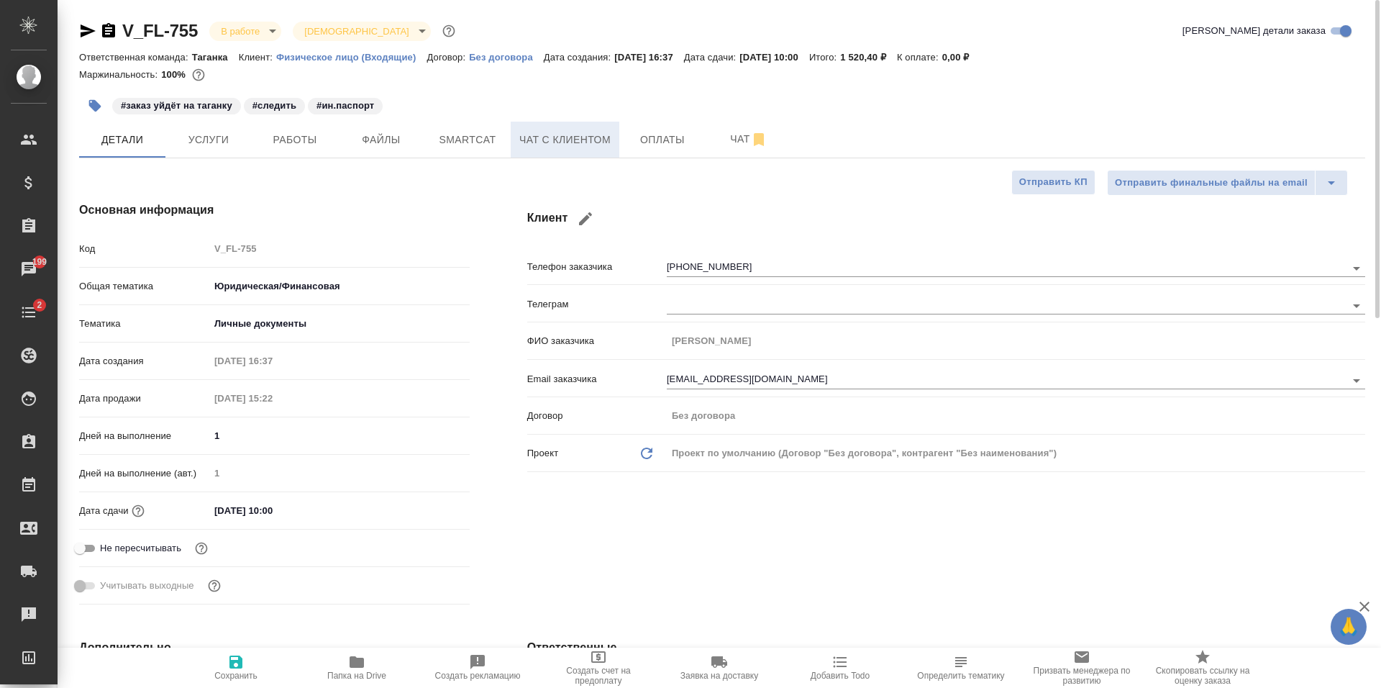
click at [579, 145] on span "Чат с клиентом" at bounding box center [564, 140] width 91 height 18
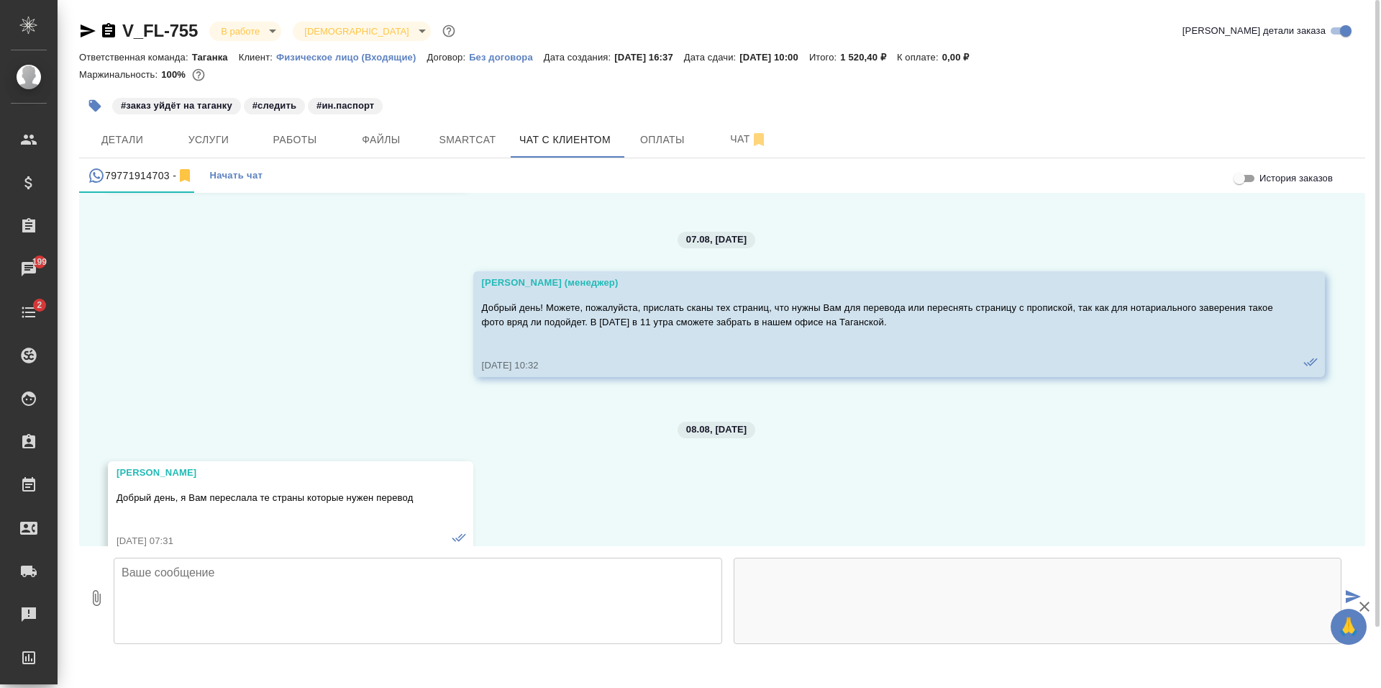
scroll to position [1220, 0]
click at [140, 148] on span "Детали" at bounding box center [122, 140] width 69 height 18
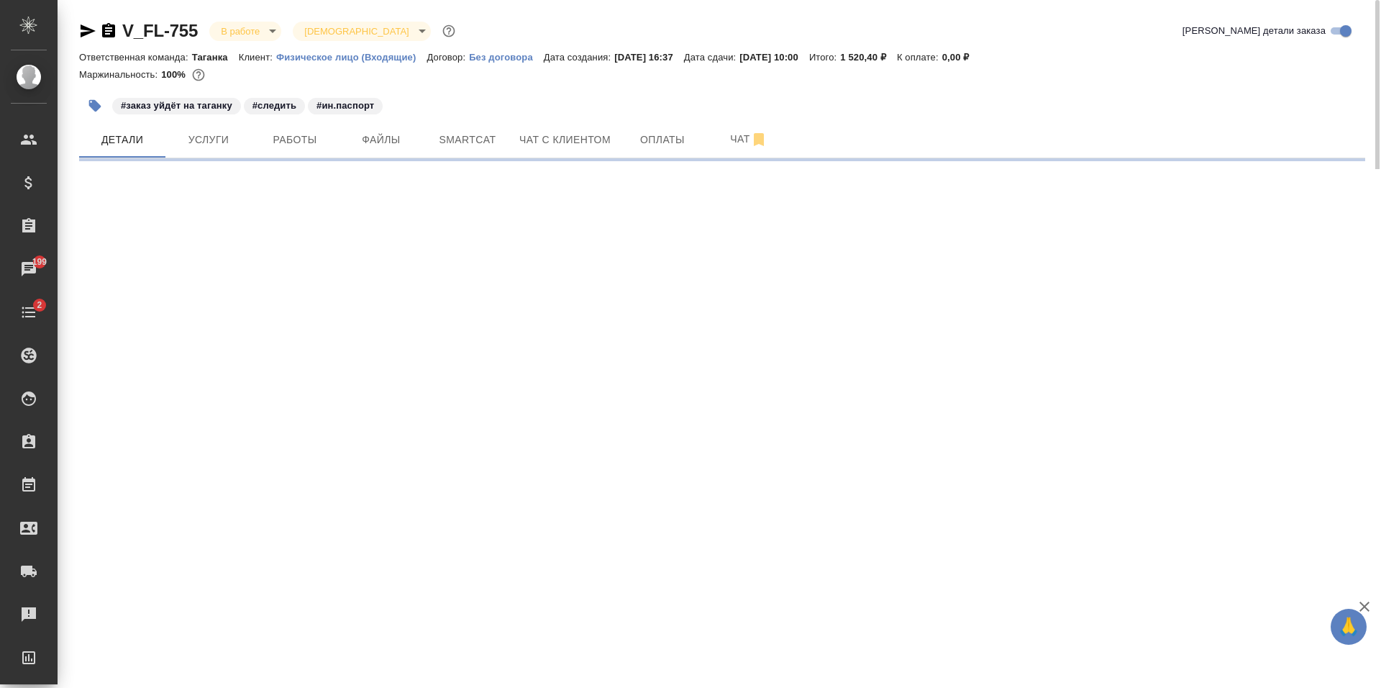
select select "RU"
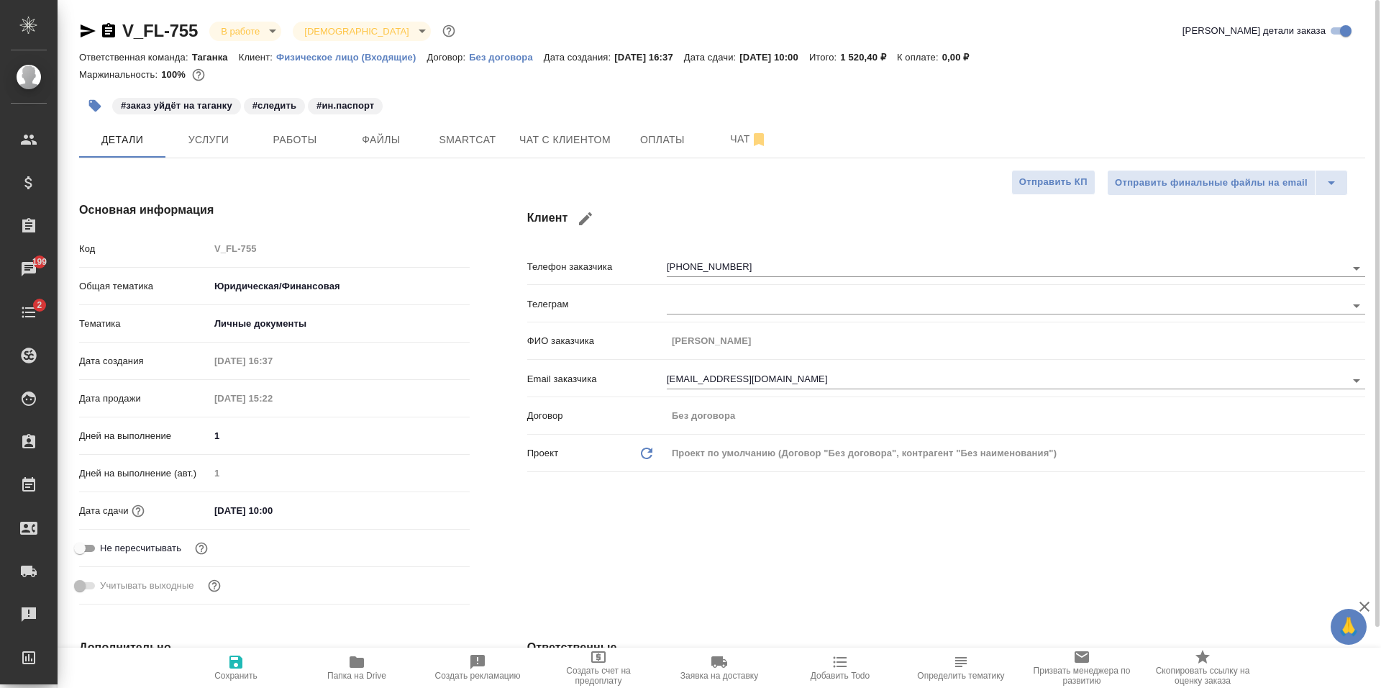
type textarea "x"
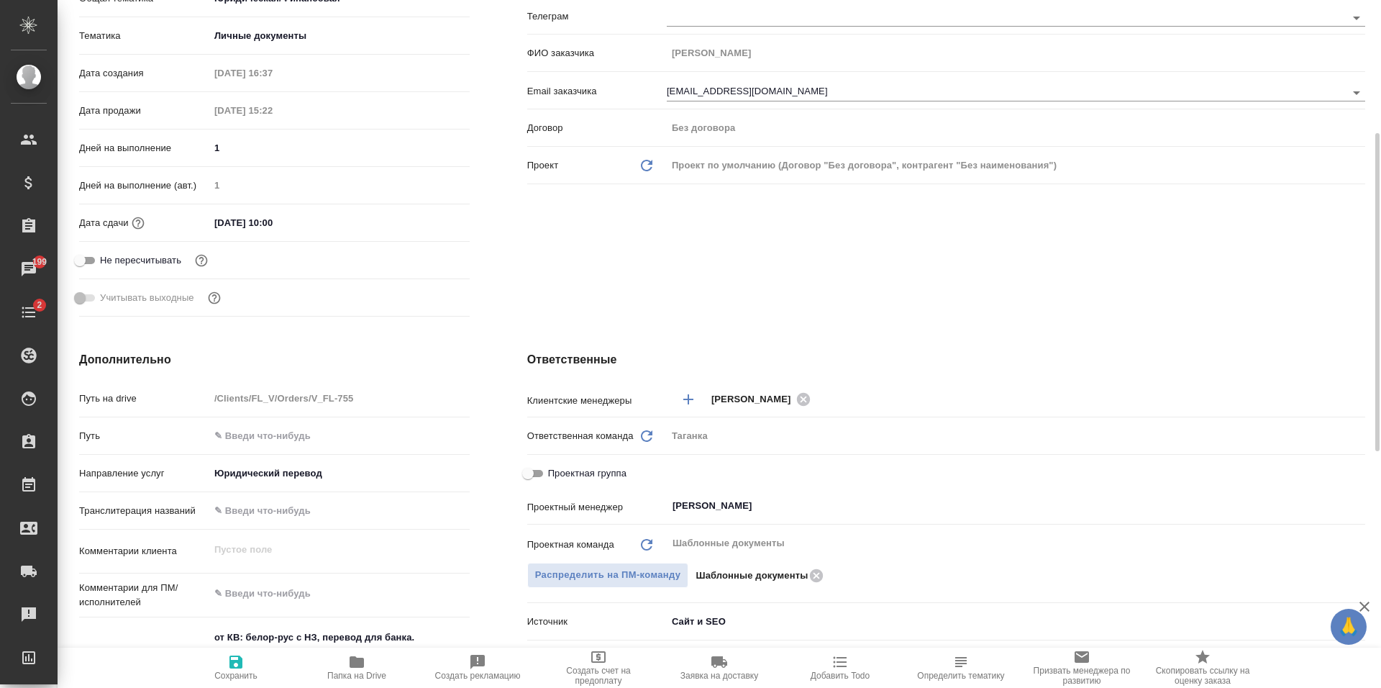
click at [355, 677] on span "Папка на Drive" at bounding box center [356, 675] width 59 height 10
type textarea "x"
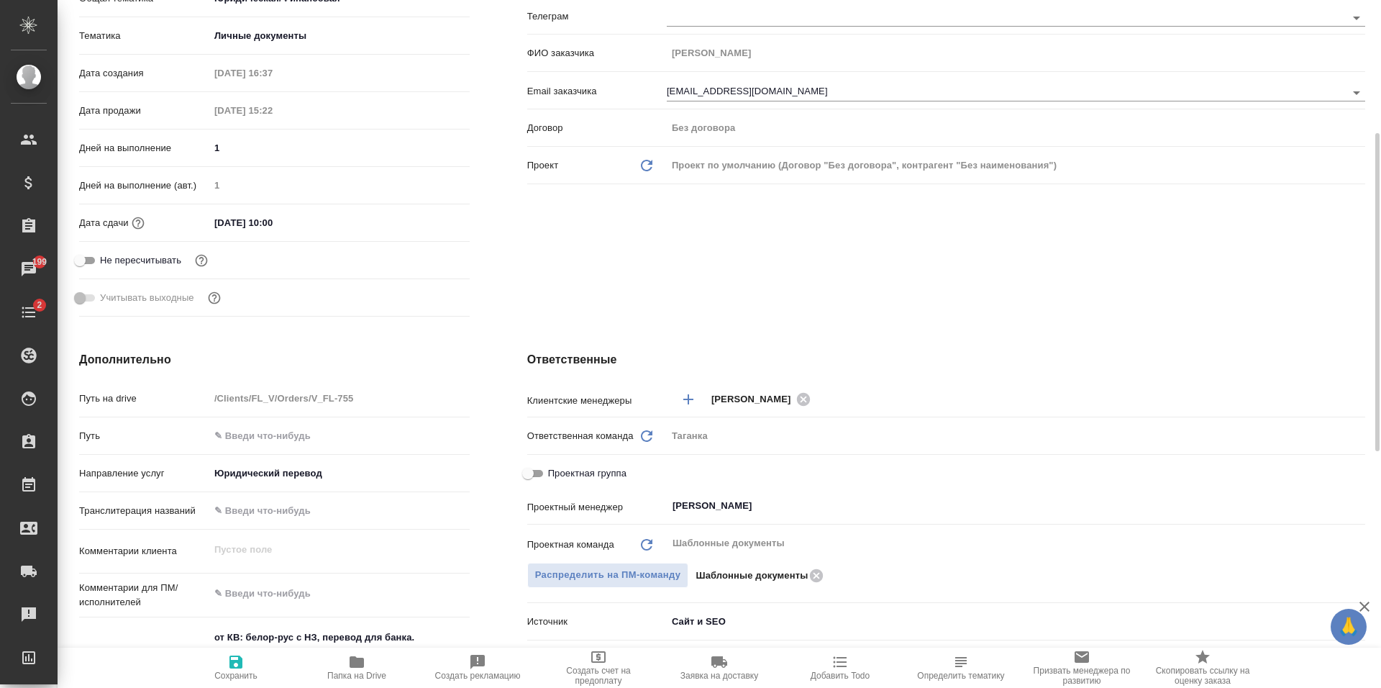
type textarea "x"
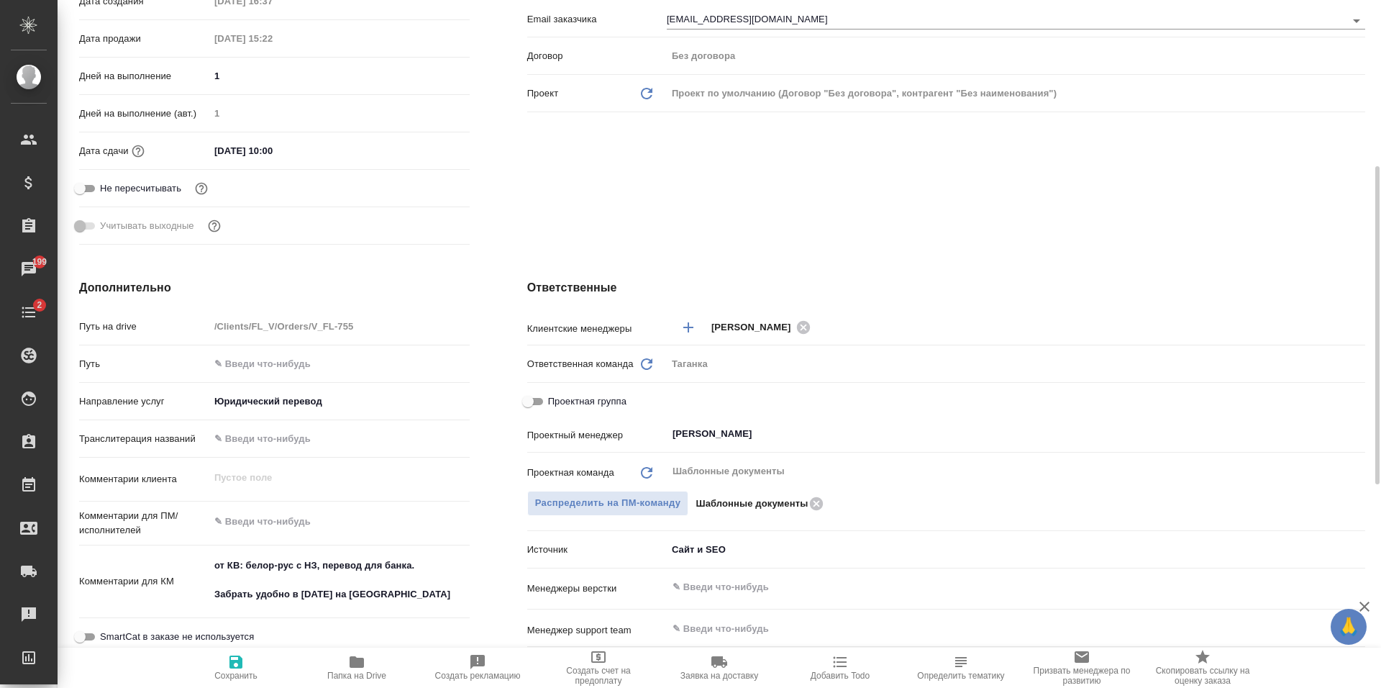
scroll to position [0, 0]
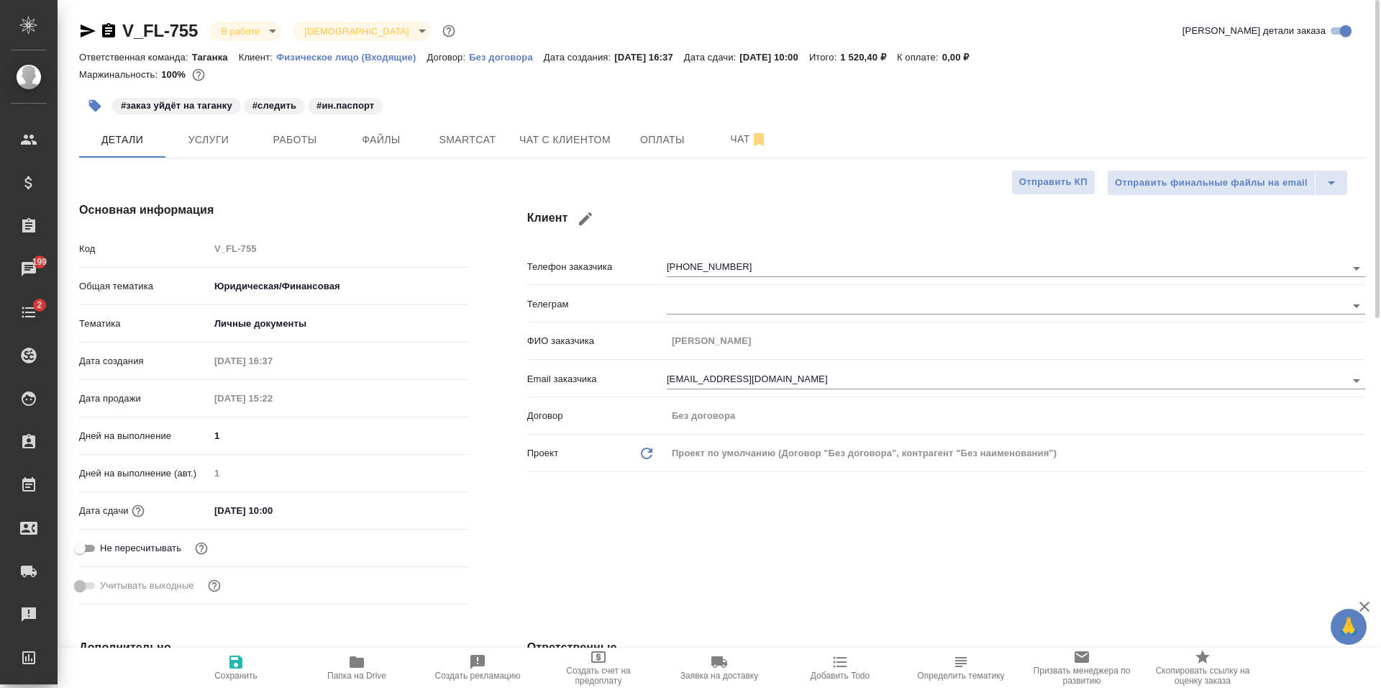
type textarea "x"
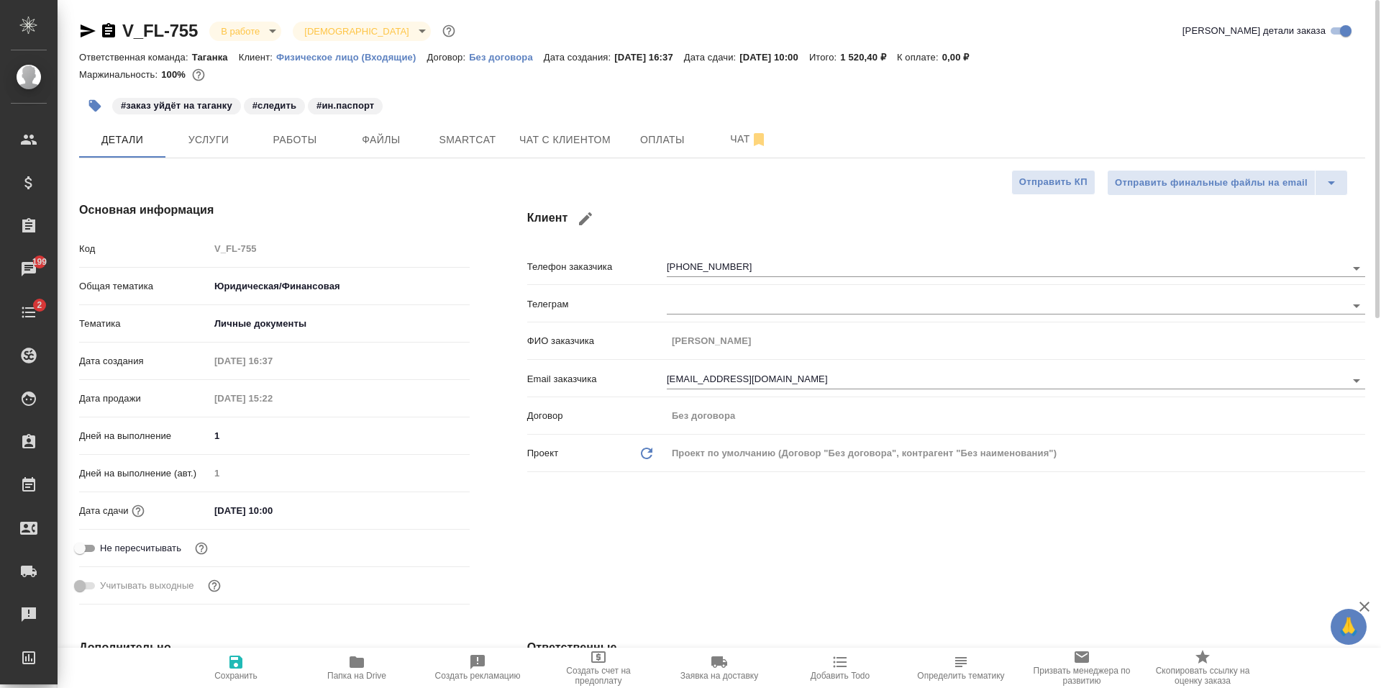
type textarea "x"
click at [565, 145] on span "Чат с клиентом" at bounding box center [564, 140] width 91 height 18
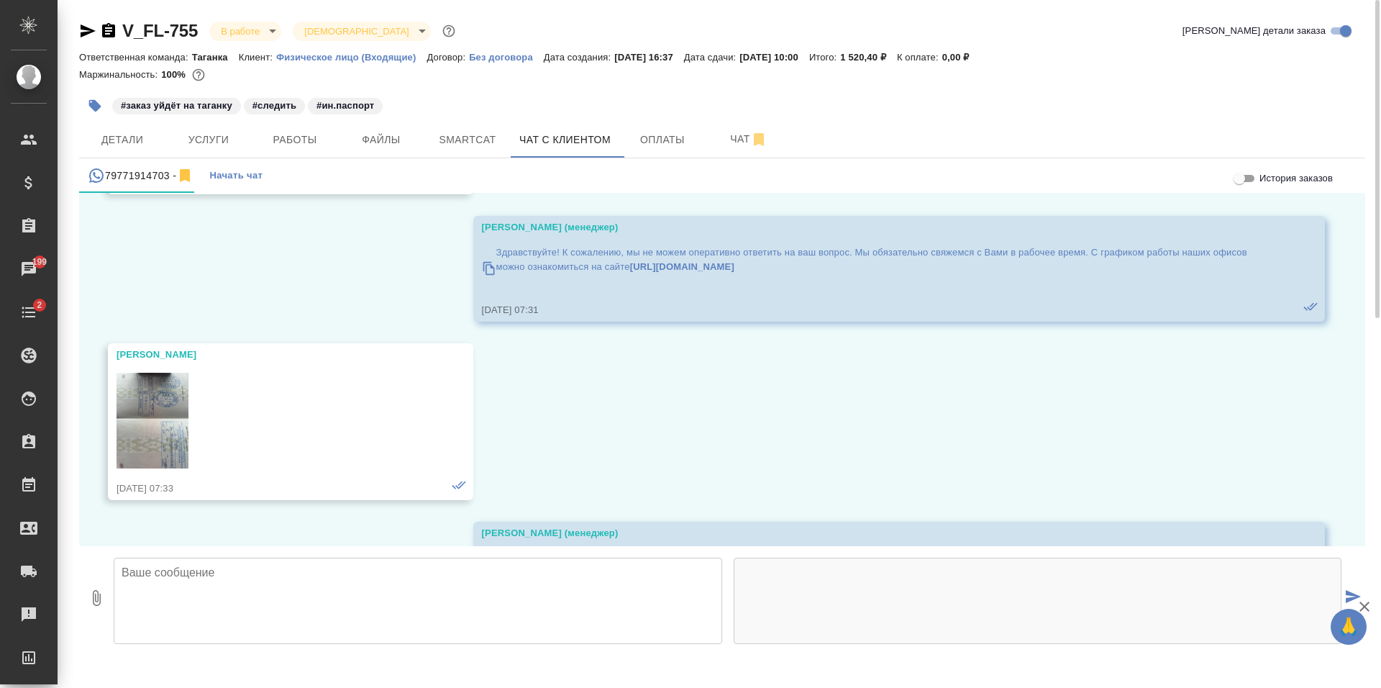
scroll to position [1363, 0]
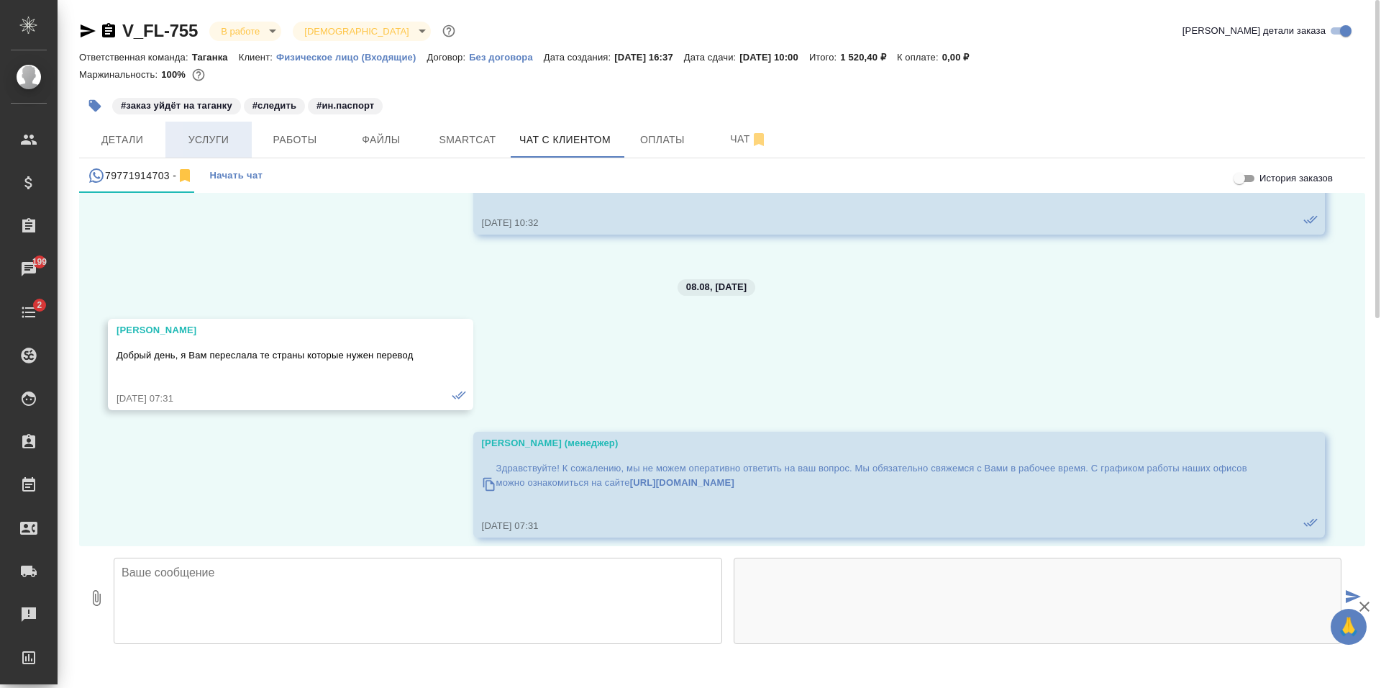
click at [237, 136] on span "Услуги" at bounding box center [208, 140] width 69 height 18
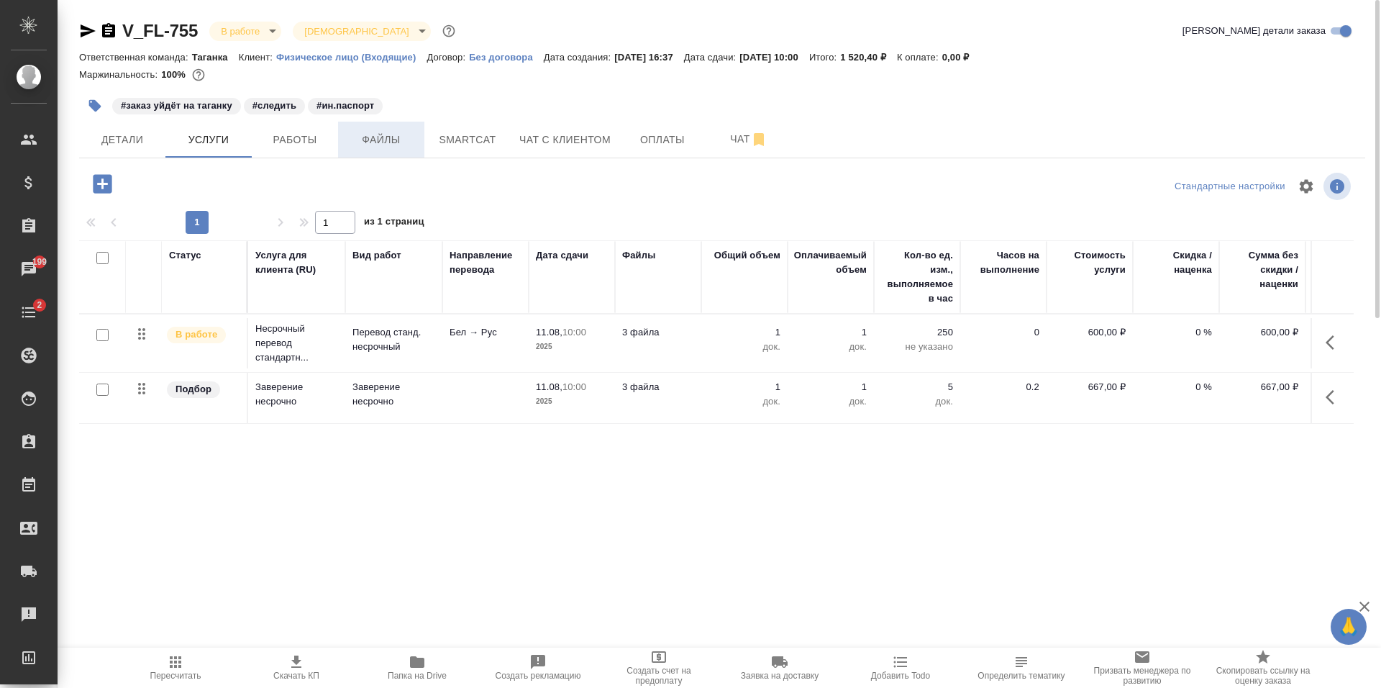
click at [385, 149] on button "Файлы" at bounding box center [381, 140] width 86 height 36
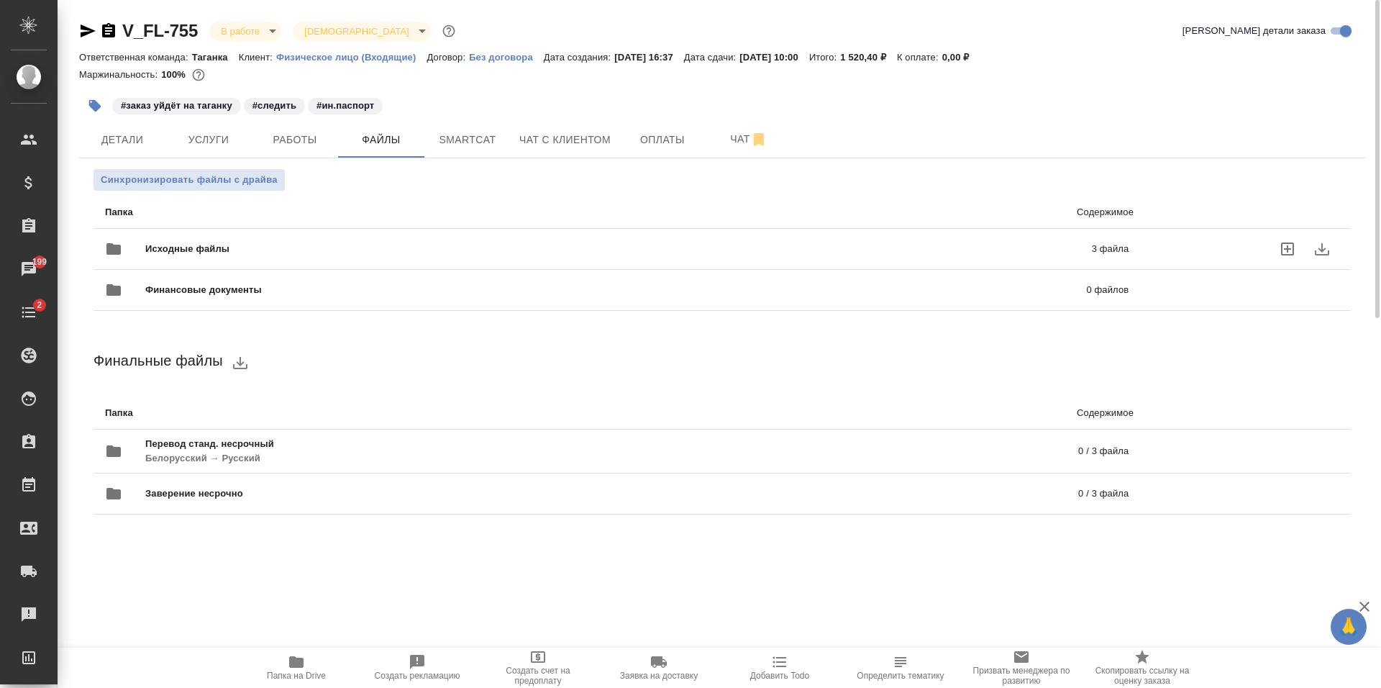
click at [301, 239] on div "Исходные файлы 3 файла" at bounding box center [616, 249] width 1023 height 35
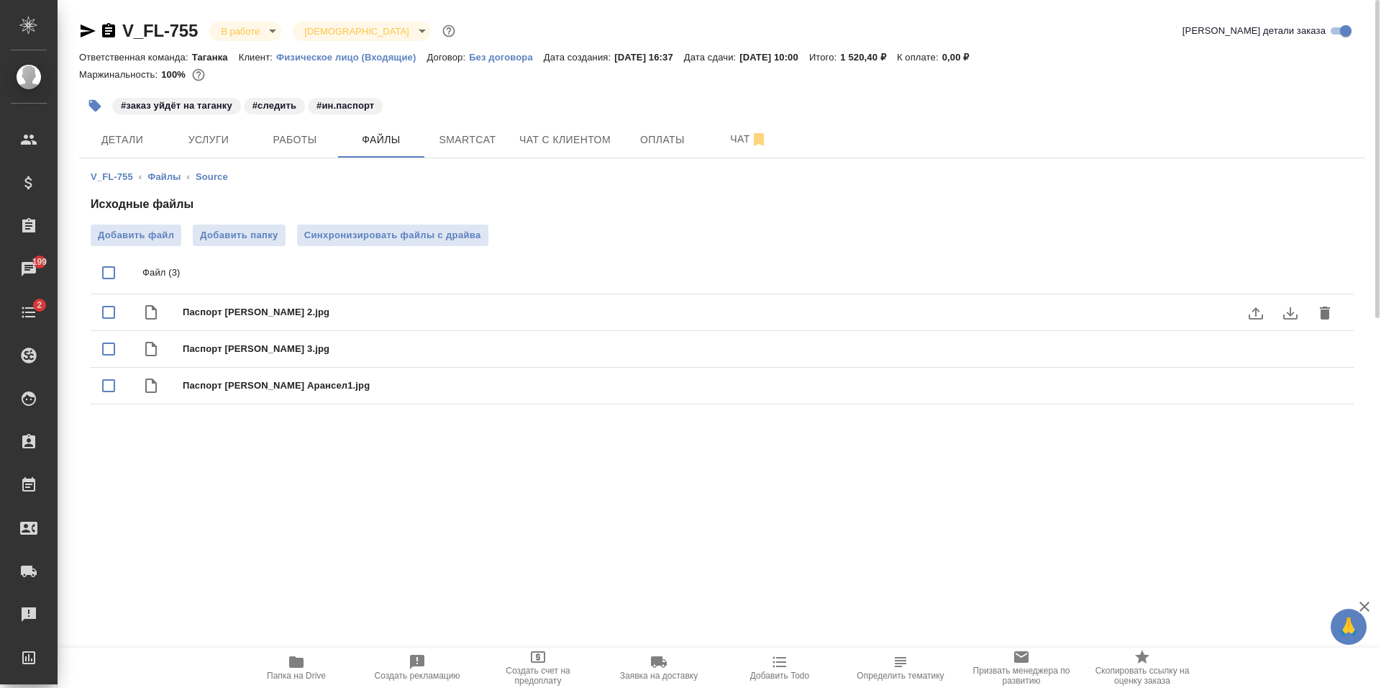
click at [1293, 309] on icon "download" at bounding box center [1290, 312] width 17 height 17
click at [1287, 358] on icon "download" at bounding box center [1290, 349] width 17 height 17
click at [1296, 395] on icon "download" at bounding box center [1290, 386] width 17 height 17
click at [126, 147] on span "Детали" at bounding box center [122, 140] width 69 height 18
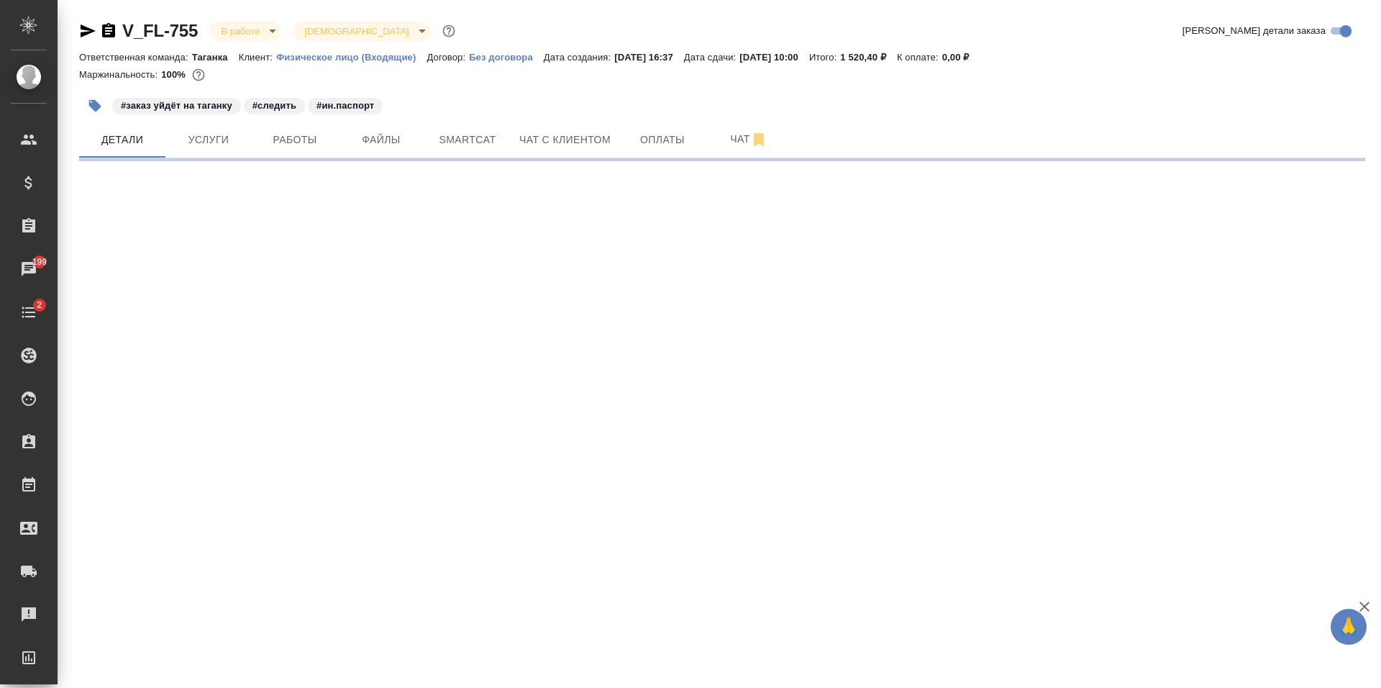
select select "RU"
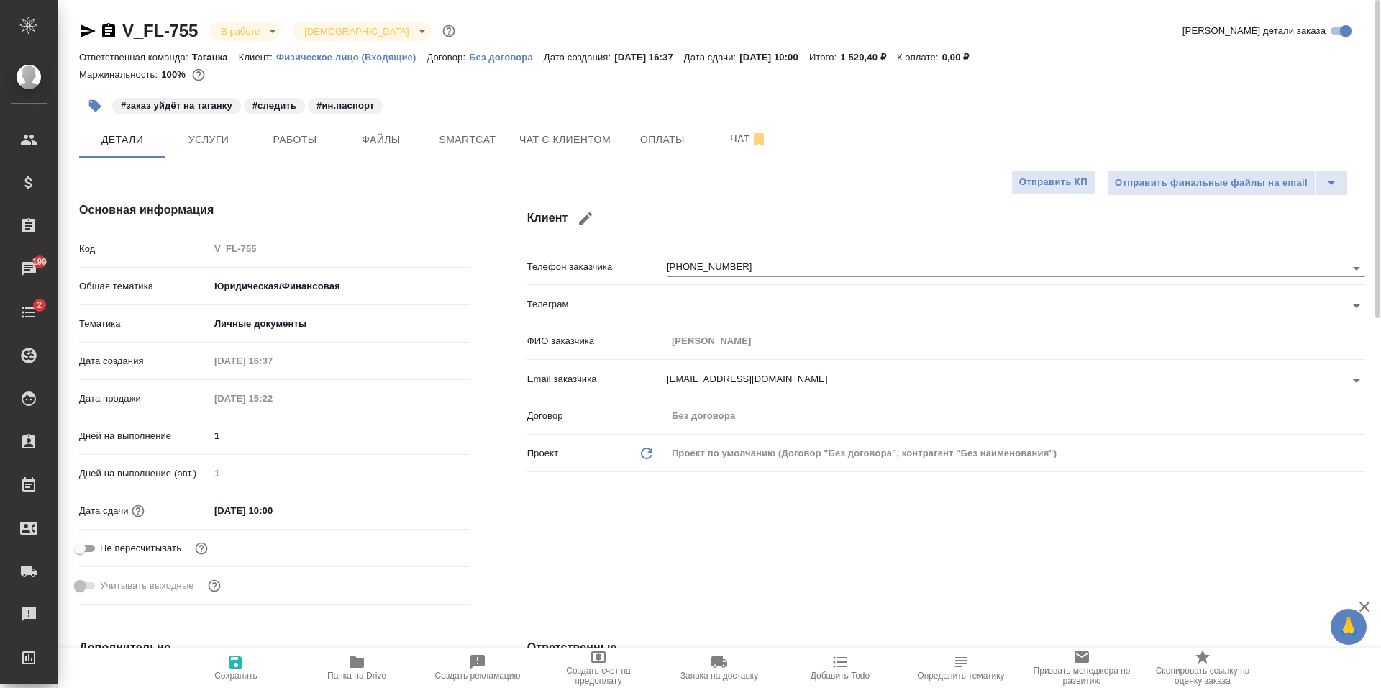
type textarea "x"
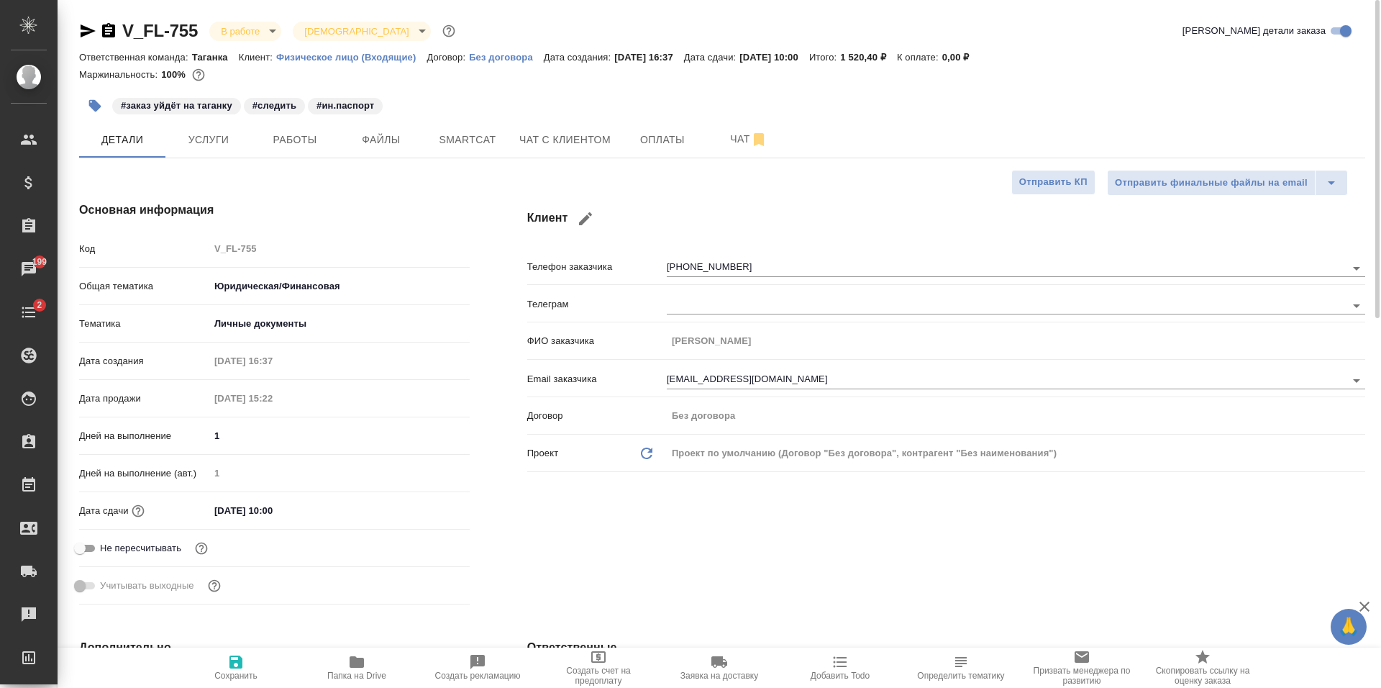
type textarea "x"
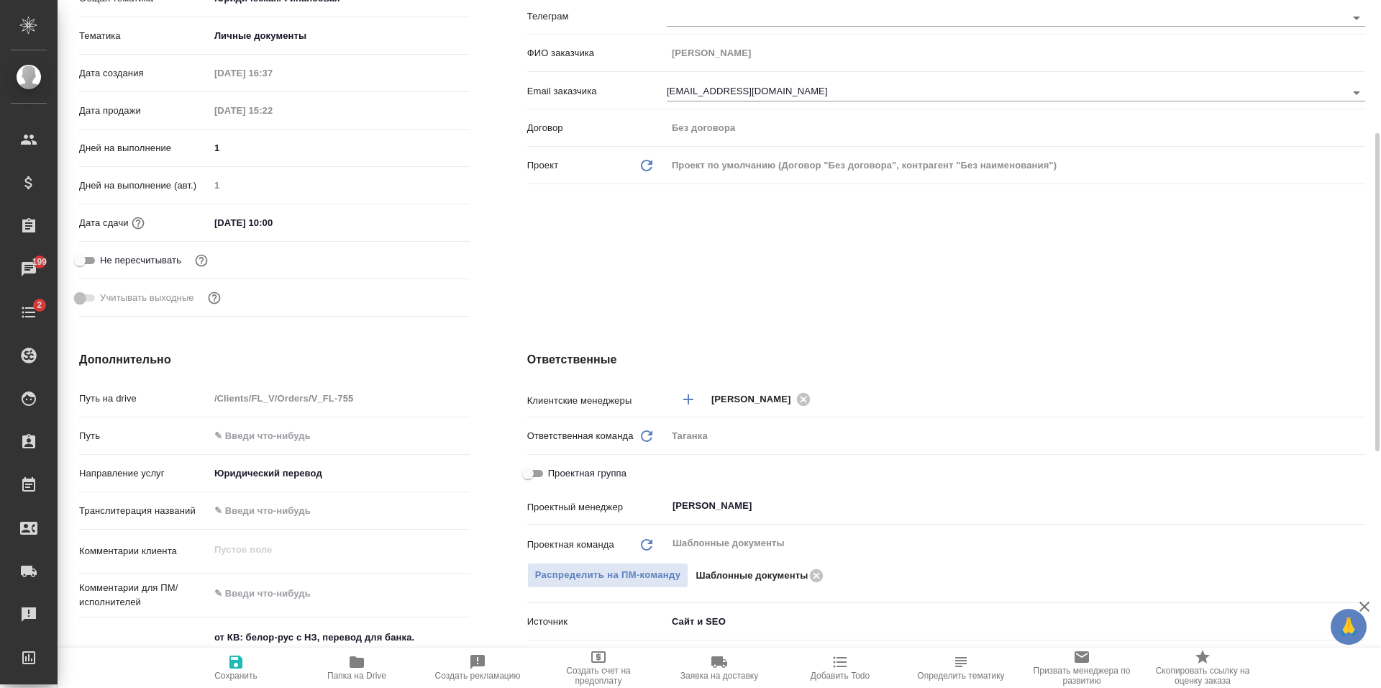
type textarea "x"
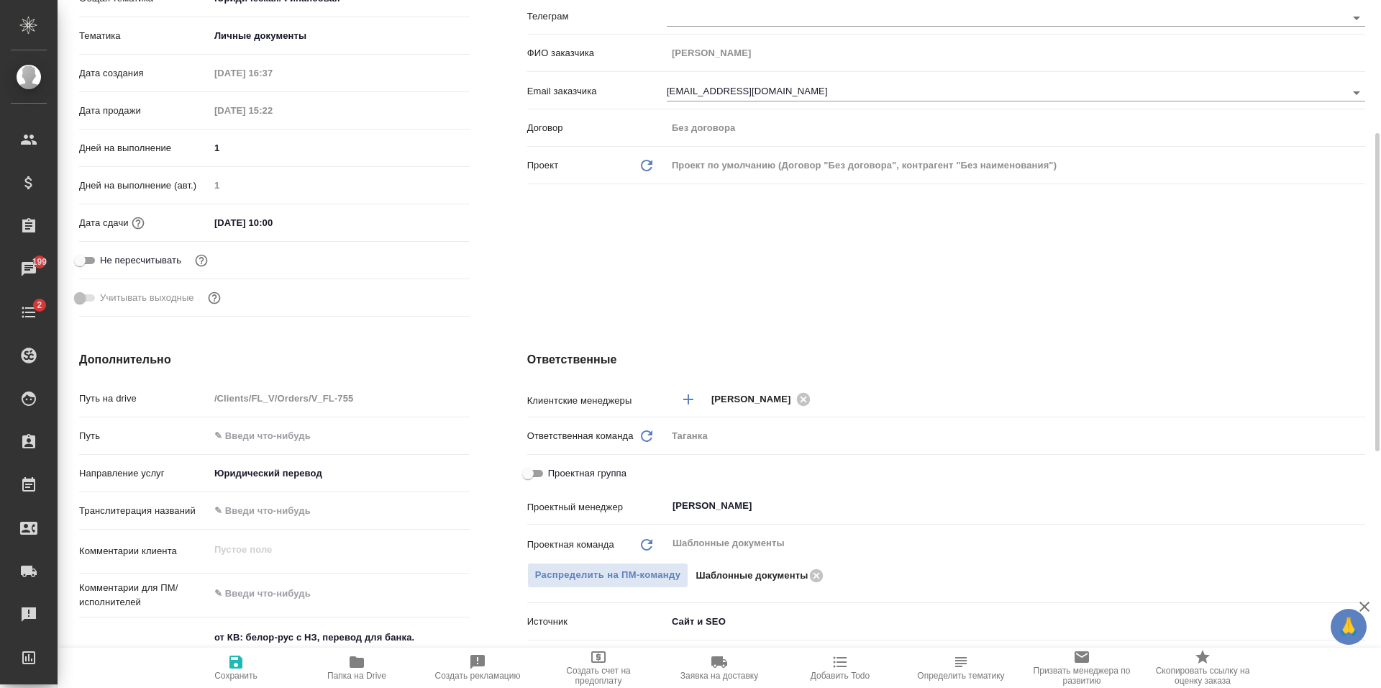
type textarea "x"
